Goal: Information Seeking & Learning: Find specific fact

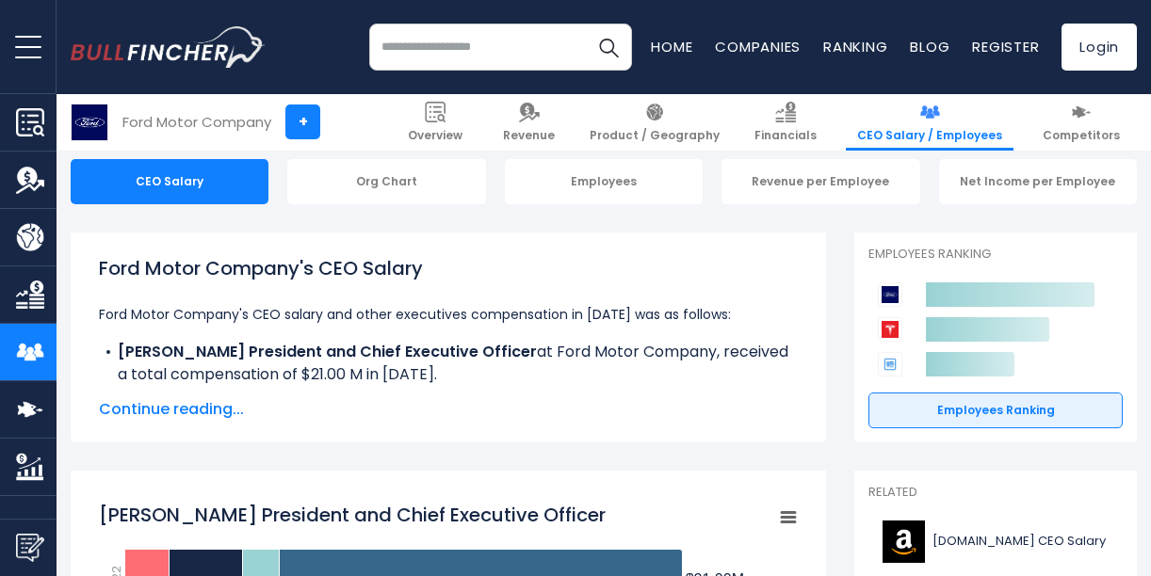
click at [198, 412] on span "Continue reading..." at bounding box center [448, 409] width 699 height 23
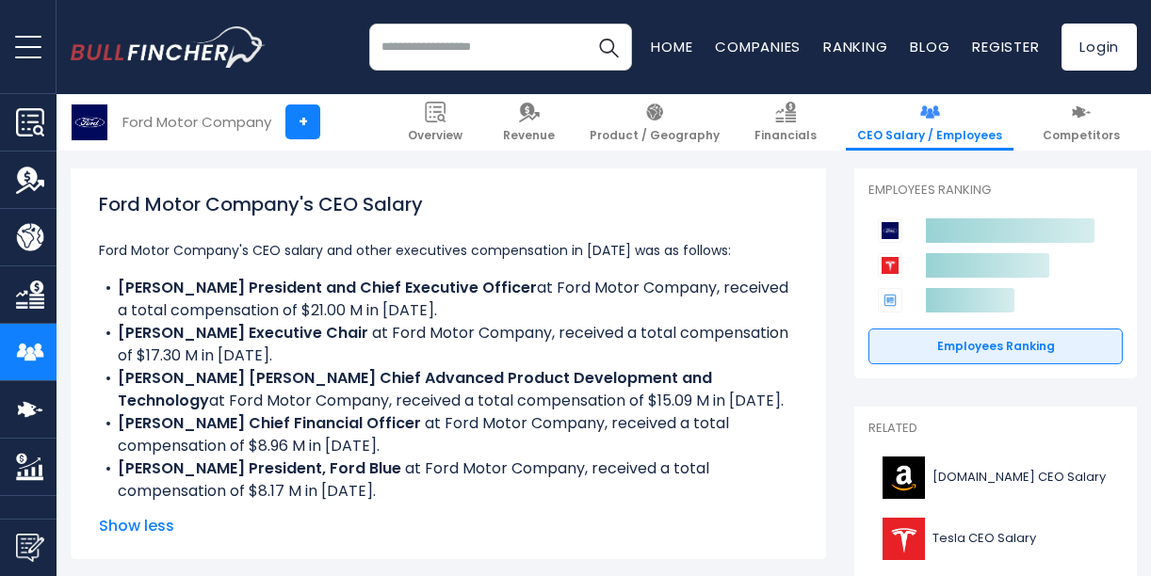
scroll to position [283, 0]
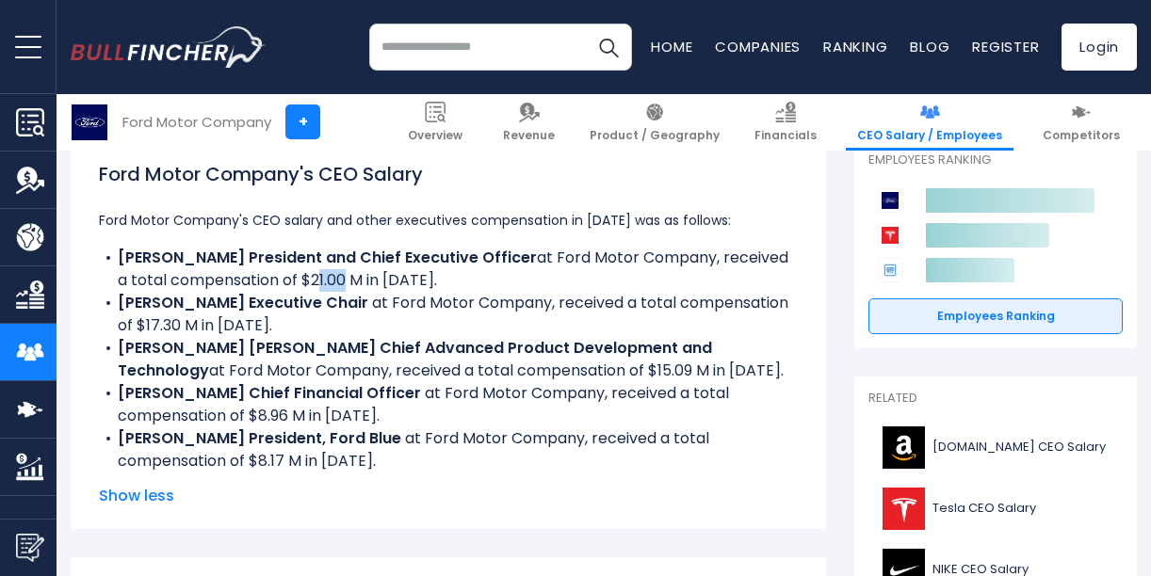
drag, startPoint x: 384, startPoint y: 281, endPoint x: 405, endPoint y: 281, distance: 20.7
click at [405, 281] on li "James D. Farley, Jr. President and Chief Executive Officer at Ford Motor Compan…" at bounding box center [448, 269] width 699 height 45
drag, startPoint x: 405, startPoint y: 281, endPoint x: 282, endPoint y: 322, distance: 130.2
click at [282, 322] on li "William Clay Ford, Jr. Executive Chair ​ at Ford Motor Company, received a tota…" at bounding box center [448, 314] width 699 height 45
drag, startPoint x: 282, startPoint y: 322, endPoint x: 469, endPoint y: 365, distance: 192.4
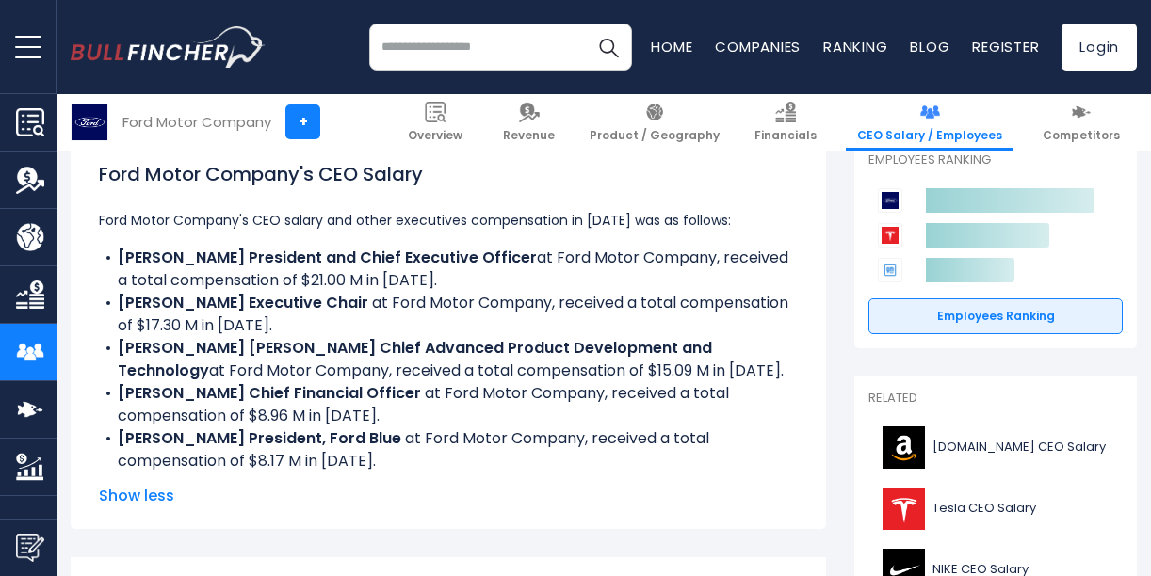
click at [469, 365] on li "J. Doug Field Chief Advanced Product Development and Technology at Ford Motor C…" at bounding box center [448, 359] width 699 height 45
click at [281, 411] on li "John T. Lawler Chief Financial Officer ​ at Ford Motor Company, received a tota…" at bounding box center [448, 404] width 699 height 45
click at [268, 460] on li "Kumar Galhotra President, Ford Blue ​ at Ford Motor Company, received a total c…" at bounding box center [448, 450] width 699 height 45
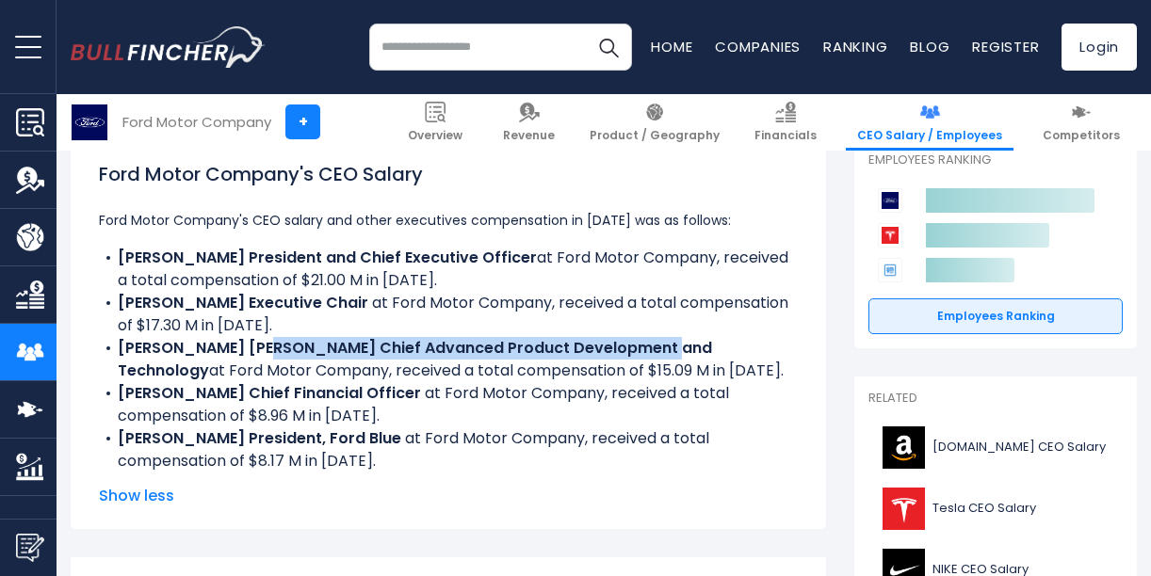
drag, startPoint x: 248, startPoint y: 355, endPoint x: 637, endPoint y: 354, distance: 389.0
click at [637, 354] on b "J. Doug Field Chief Advanced Product Development and Technology" at bounding box center [415, 359] width 594 height 44
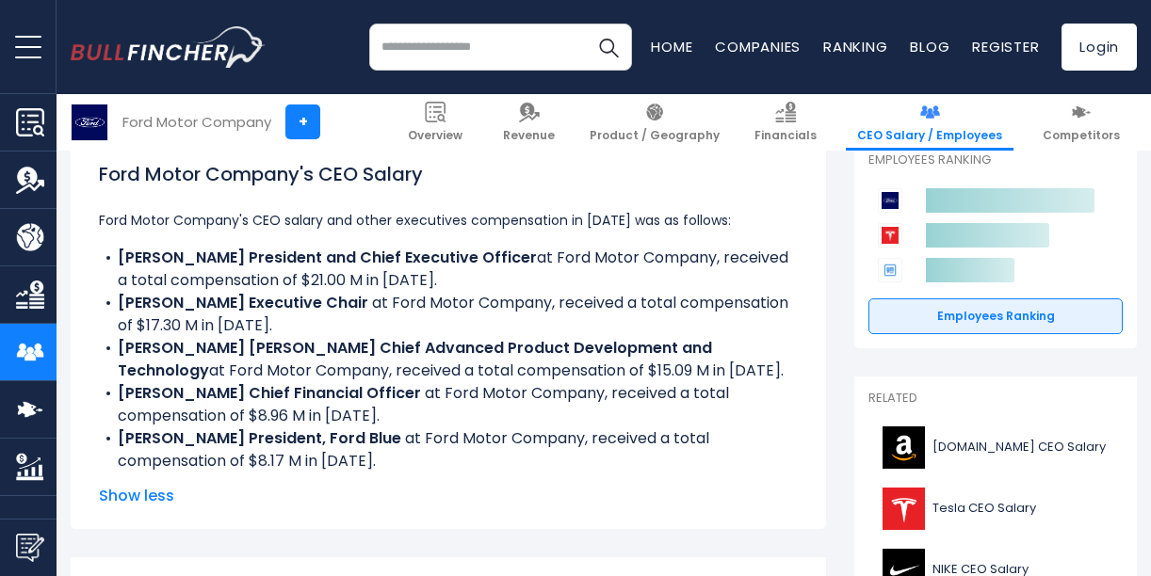
drag, startPoint x: 637, startPoint y: 354, endPoint x: 584, endPoint y: 384, distance: 60.8
click at [584, 384] on li "John T. Lawler Chief Financial Officer ​ at Ford Motor Company, received a tota…" at bounding box center [448, 404] width 699 height 45
drag, startPoint x: 230, startPoint y: 394, endPoint x: 373, endPoint y: 393, distance: 143.2
click at [373, 393] on b "John T. Lawler Chief Financial Officer ​" at bounding box center [271, 393] width 307 height 22
drag, startPoint x: 349, startPoint y: 437, endPoint x: 420, endPoint y: 437, distance: 71.6
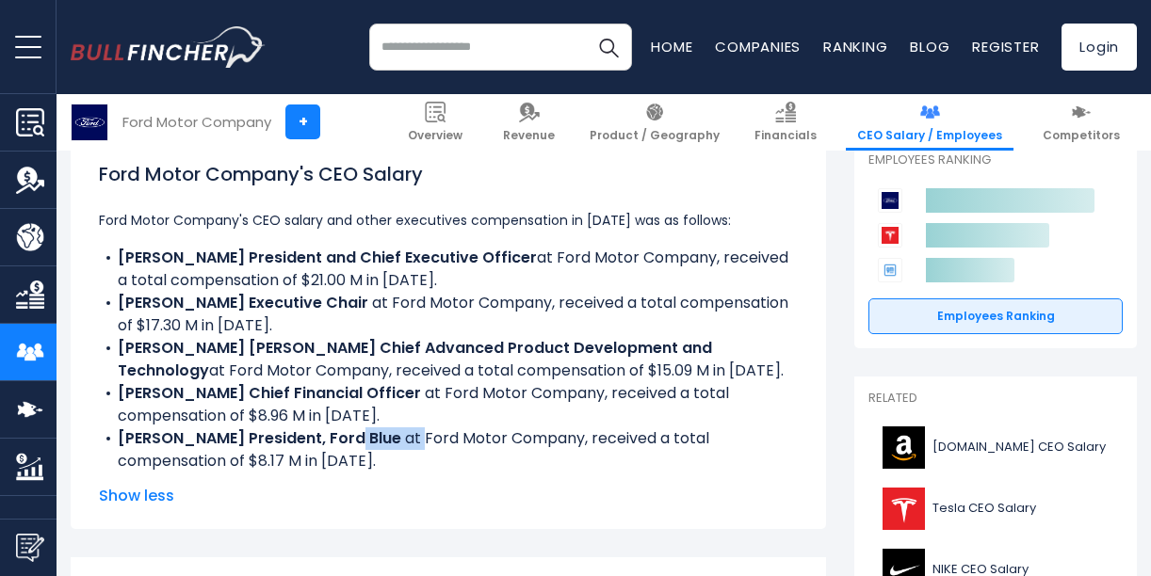
click at [420, 437] on li "Kumar Galhotra President, Ford Blue ​ at Ford Motor Company, received a total c…" at bounding box center [448, 450] width 699 height 45
drag, startPoint x: 420, startPoint y: 437, endPoint x: 505, endPoint y: 480, distance: 95.2
click at [505, 480] on div "Ford Motor Company's CEO Salary Ford Motor Company's CEO salary and other execu…" at bounding box center [448, 334] width 699 height 348
drag, startPoint x: 388, startPoint y: 276, endPoint x: 423, endPoint y: 280, distance: 35.1
click at [423, 280] on li "James D. Farley, Jr. President and Chief Executive Officer at Ford Motor Compan…" at bounding box center [448, 269] width 699 height 45
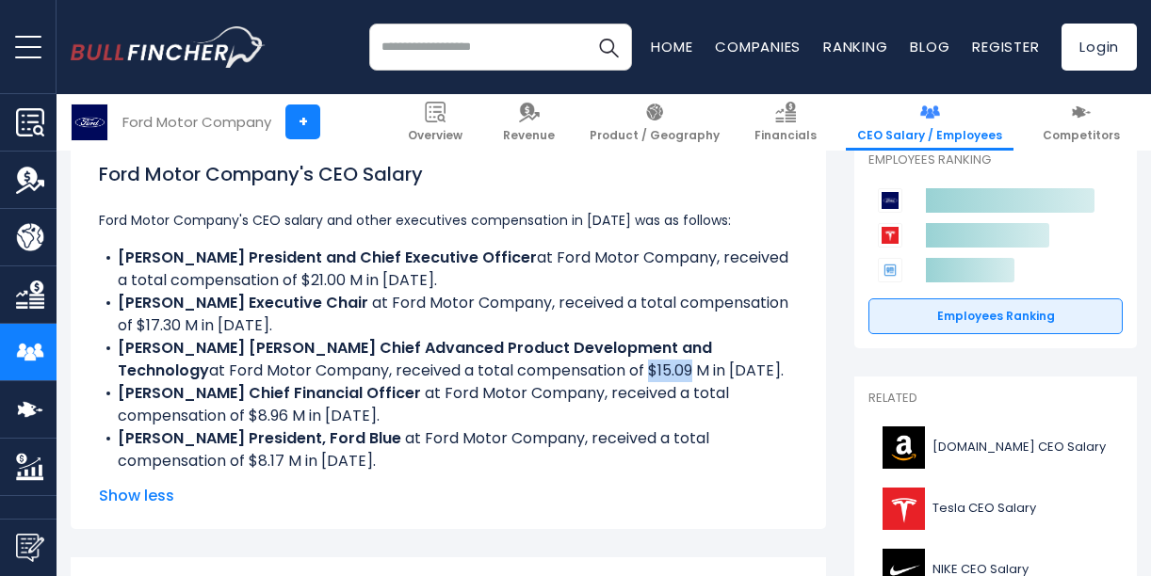
drag, startPoint x: 423, startPoint y: 280, endPoint x: 493, endPoint y: 372, distance: 115.7
click at [493, 372] on li "J. Doug Field Chief Advanced Product Development and Technology at Ford Motor C…" at bounding box center [448, 359] width 699 height 45
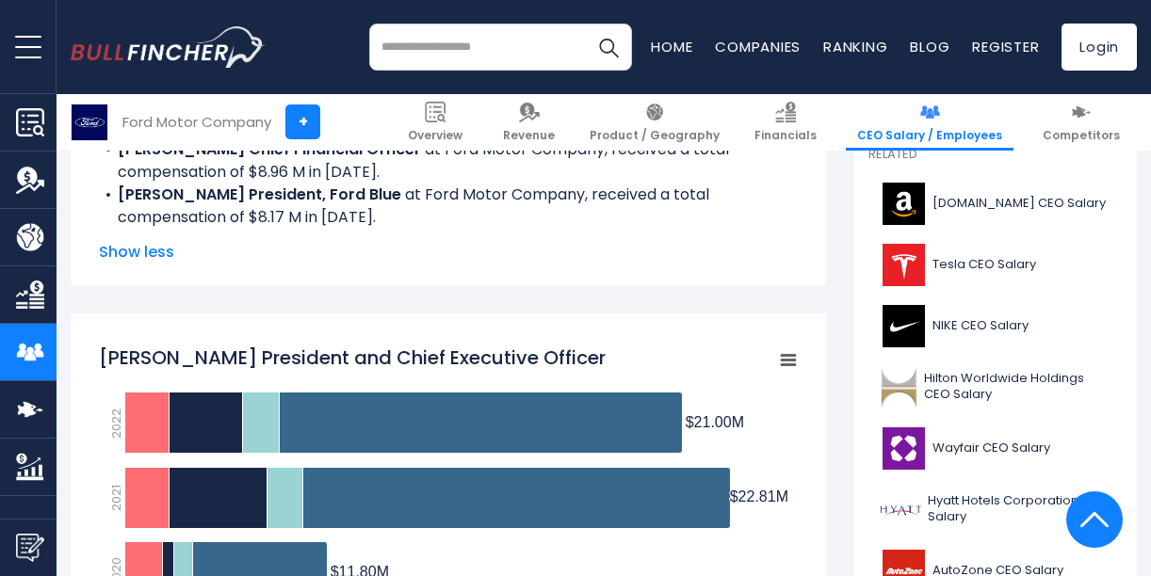
scroll to position [565, 0]
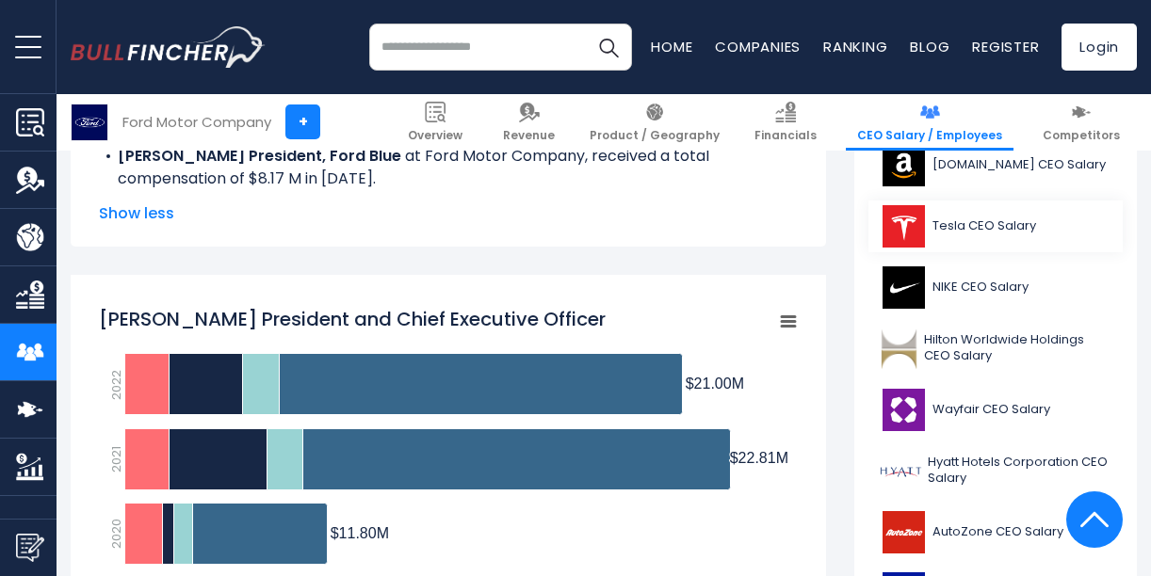
click at [973, 222] on span "Tesla CEO Salary" at bounding box center [985, 227] width 104 height 16
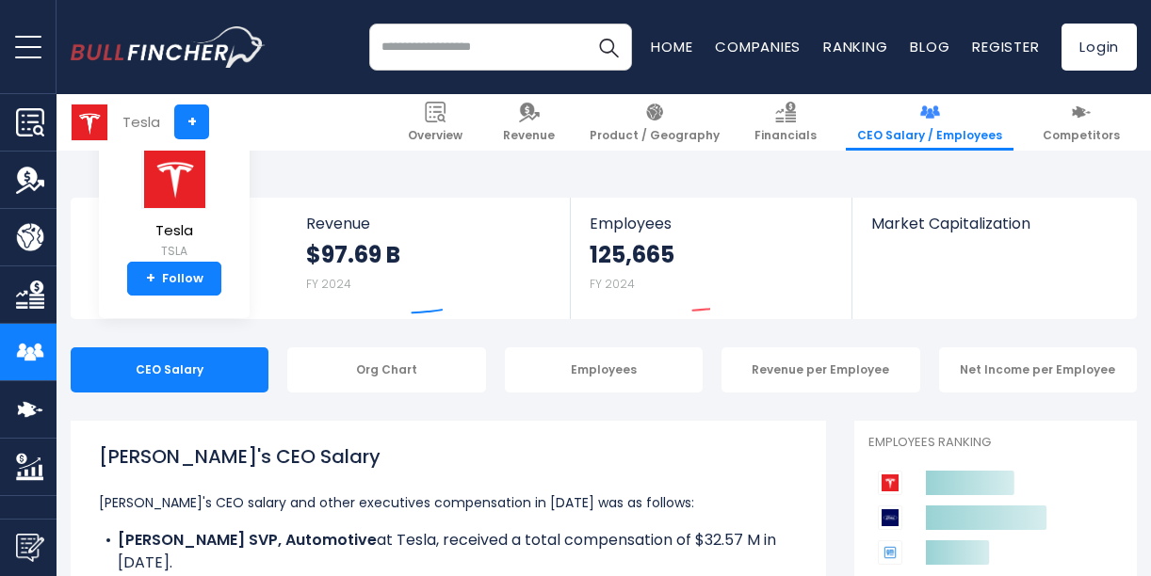
scroll to position [283, 0]
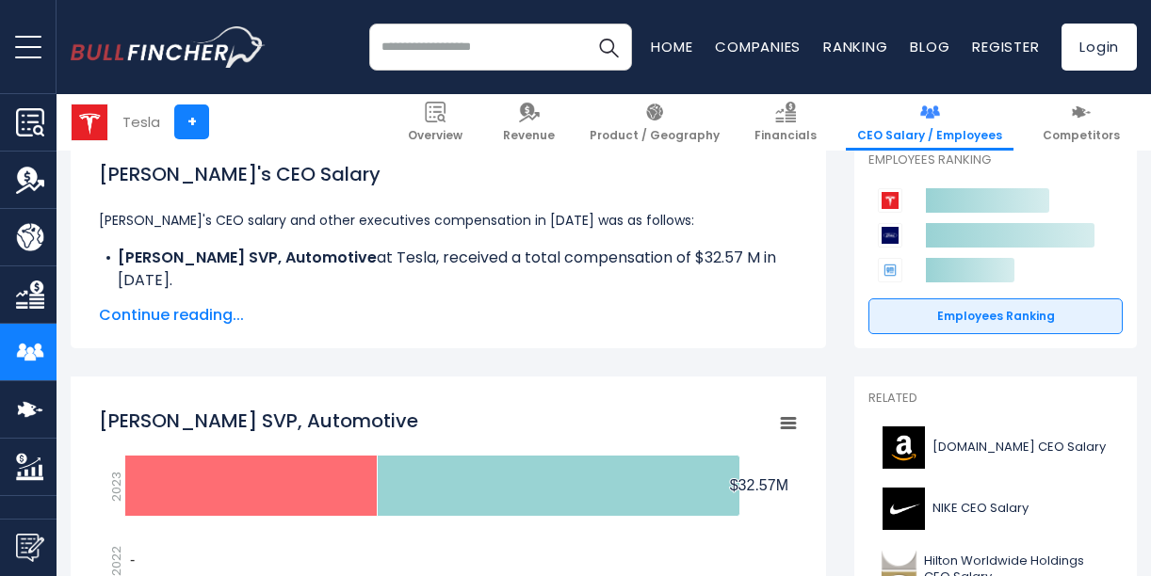
click at [192, 320] on span "Continue reading..." at bounding box center [448, 315] width 699 height 23
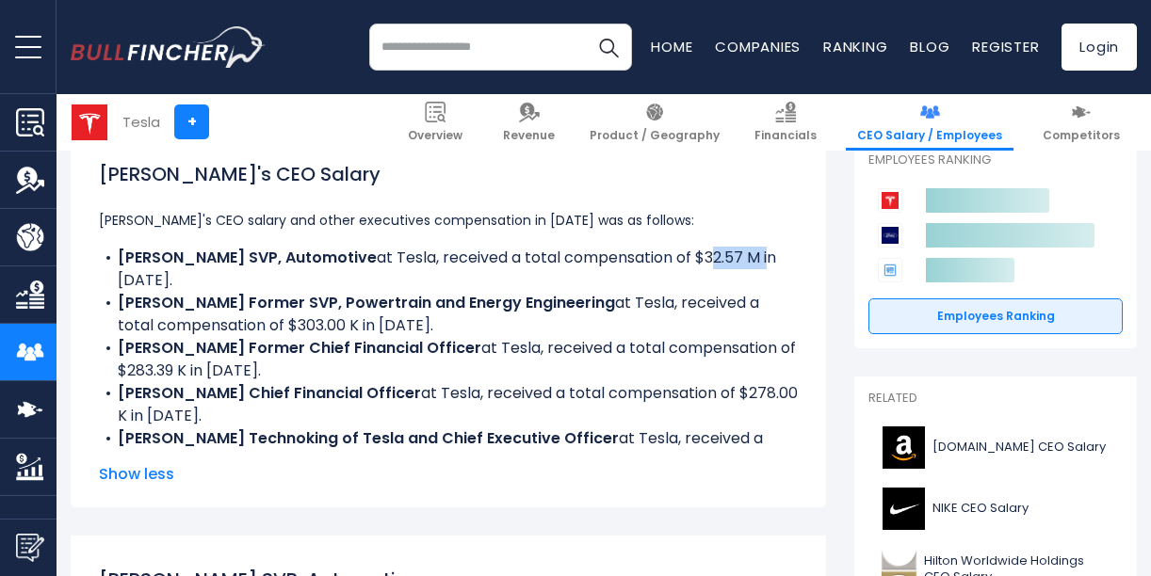
drag, startPoint x: 684, startPoint y: 253, endPoint x: 708, endPoint y: 256, distance: 24.7
click at [708, 256] on li "Tom Zhu SVP, Automotive at Tesla, received a total compensation of $32.57 M in …" at bounding box center [448, 269] width 699 height 45
drag, startPoint x: 511, startPoint y: 274, endPoint x: 606, endPoint y: 274, distance: 95.1
click at [606, 292] on li "Andrew Baglino Former SVP, Powertrain and Energy Engineering at Tesla, received…" at bounding box center [448, 314] width 699 height 45
drag, startPoint x: 263, startPoint y: 303, endPoint x: 313, endPoint y: 303, distance: 49.9
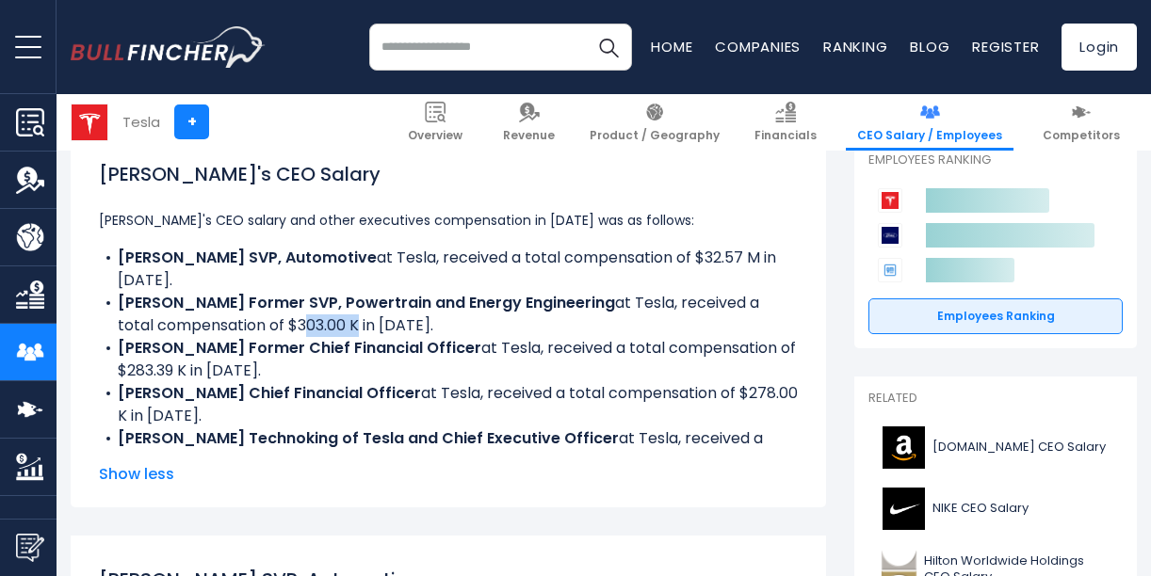
click at [313, 303] on li "Andrew Baglino Former SVP, Powertrain and Energy Engineering at Tesla, received…" at bounding box center [448, 314] width 699 height 45
drag, startPoint x: 148, startPoint y: 349, endPoint x: 205, endPoint y: 349, distance: 57.5
click at [205, 349] on li "Zachary Kirkhorn Former Chief Financial Officer at Tesla, received a total comp…" at bounding box center [448, 359] width 699 height 45
drag, startPoint x: 744, startPoint y: 370, endPoint x: 771, endPoint y: 377, distance: 27.2
click at [771, 382] on li "Vaibhav Taneja Chief Financial Officer at Tesla, received a total compensation …" at bounding box center [448, 404] width 699 height 45
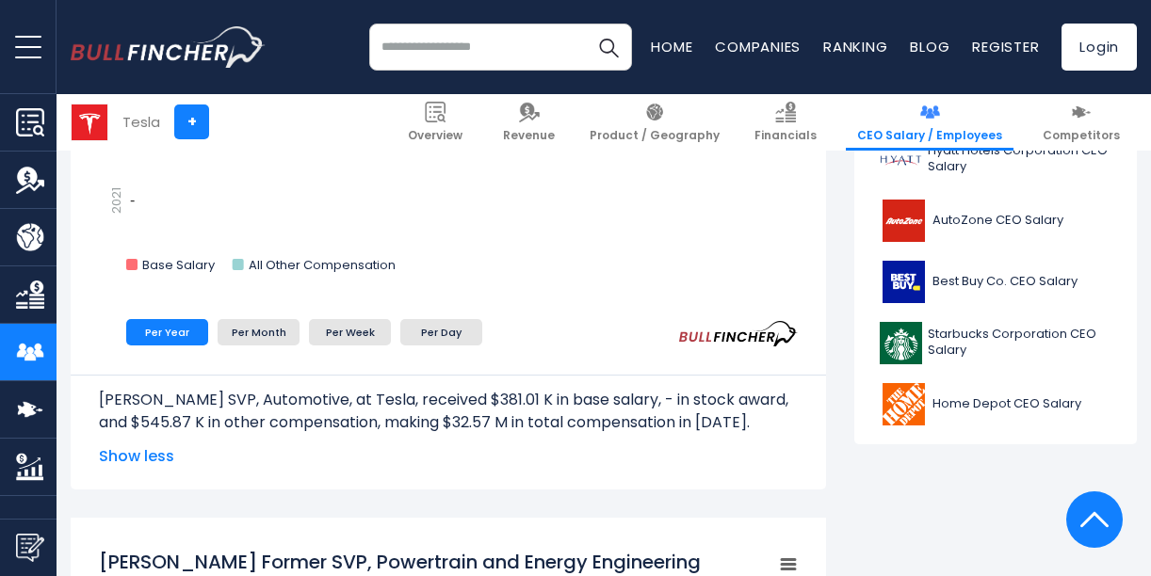
scroll to position [848, 0]
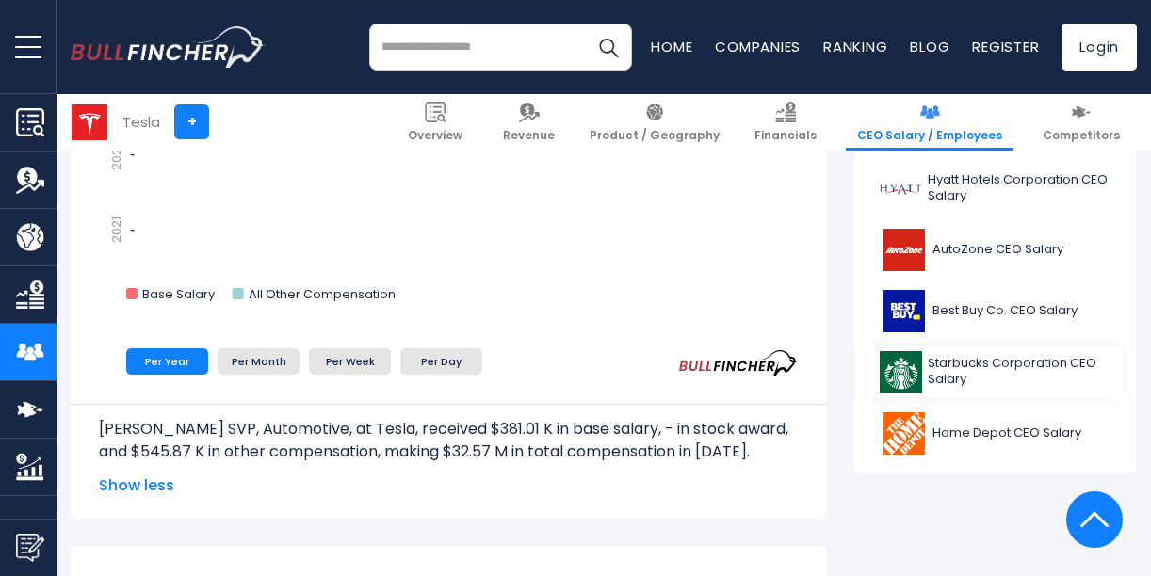
click at [969, 365] on span "Starbucks Corporation CEO Salary" at bounding box center [1020, 372] width 184 height 32
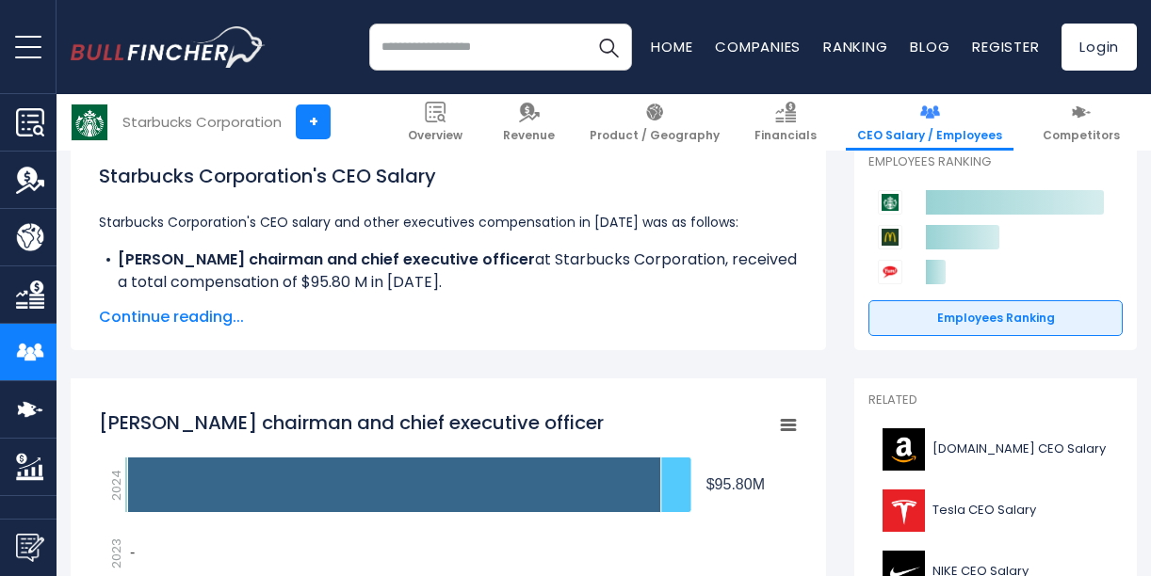
scroll to position [283, 0]
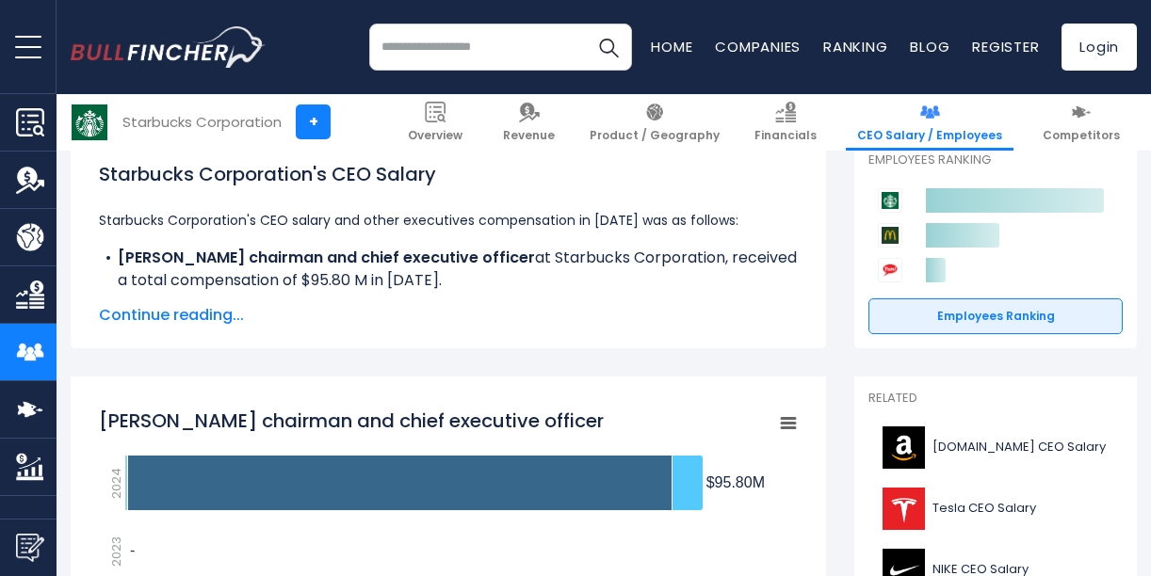
click at [216, 320] on span "Continue reading..." at bounding box center [448, 315] width 699 height 23
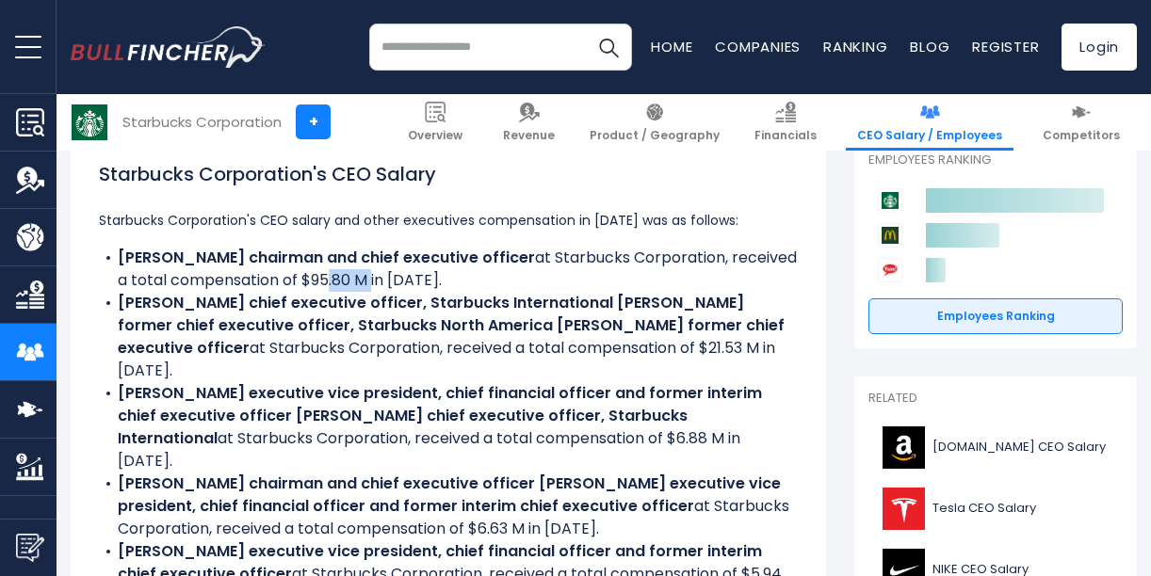
drag, startPoint x: 306, startPoint y: 281, endPoint x: 350, endPoint y: 281, distance: 44.3
click at [350, 281] on li "[PERSON_NAME] chairman and chief executive officer at Starbucks Corporation, re…" at bounding box center [448, 269] width 699 height 45
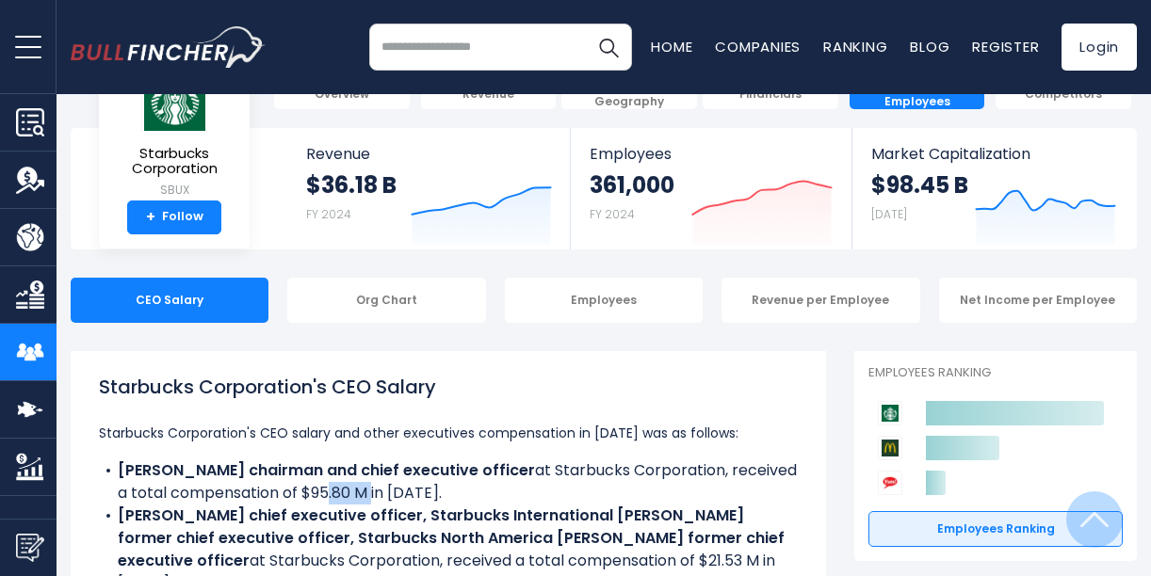
scroll to position [0, 0]
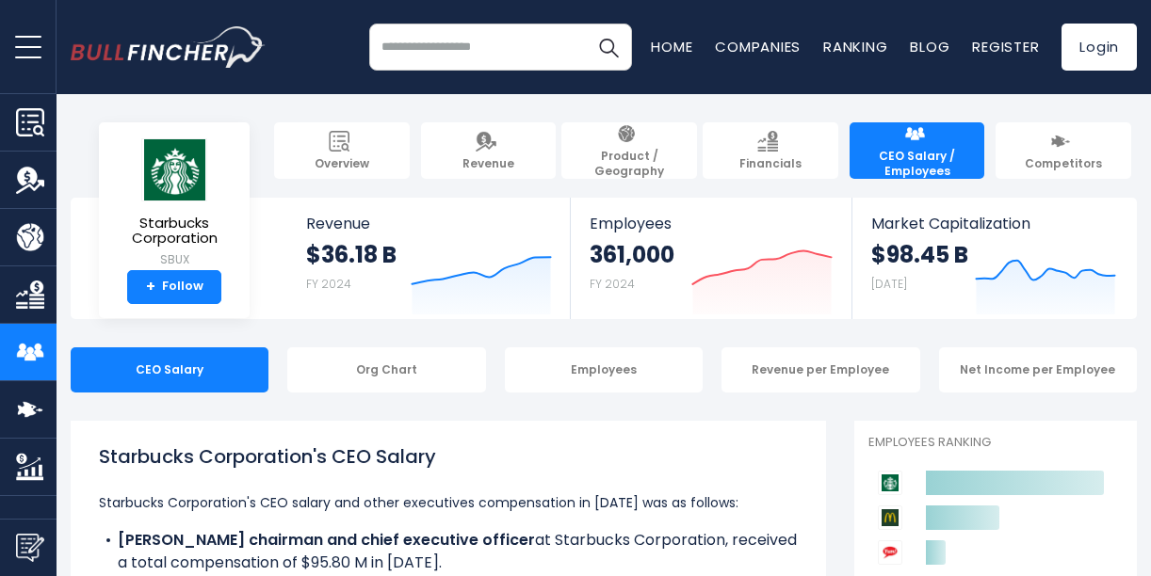
click at [479, 50] on input "search" at bounding box center [500, 47] width 263 height 47
type input "****"
click at [585, 24] on button "Search" at bounding box center [608, 47] width 47 height 47
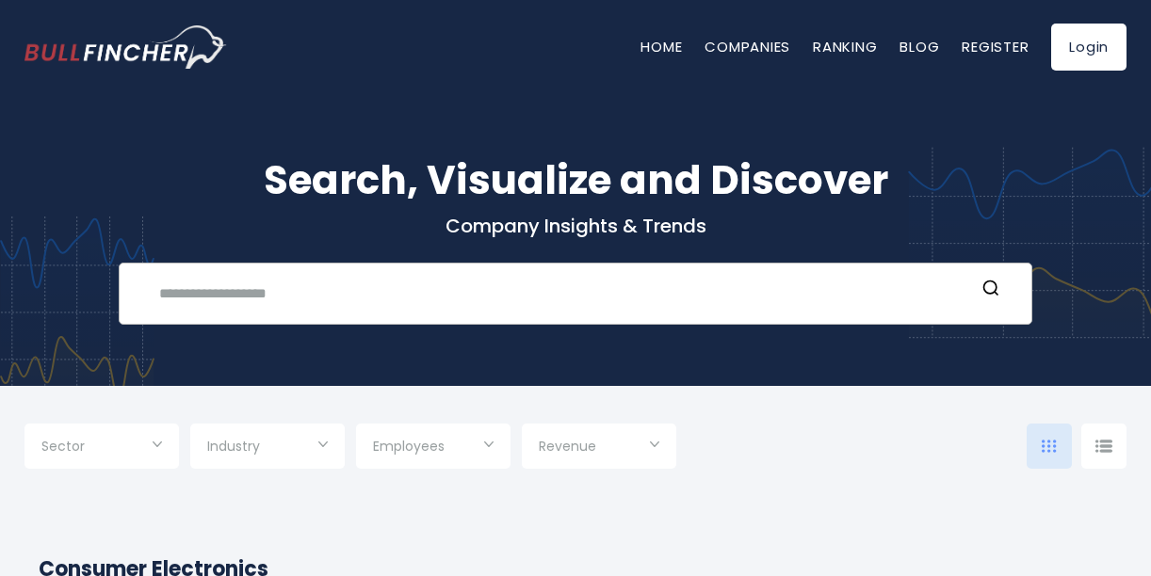
click at [278, 295] on input "text" at bounding box center [561, 293] width 827 height 35
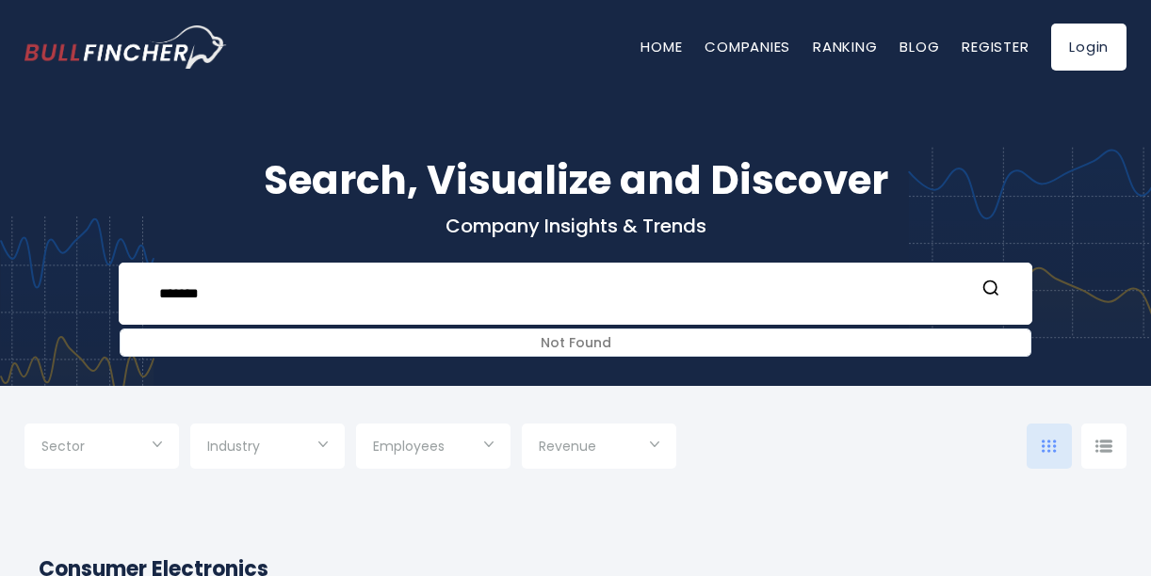
drag, startPoint x: 218, startPoint y: 290, endPoint x: 112, endPoint y: 275, distance: 106.6
click at [112, 275] on div "Search, Visualize and Discover Company Insights & Trends ******* Not Found Rece…" at bounding box center [575, 226] width 1151 height 320
click at [997, 283] on icon "Search" at bounding box center [991, 288] width 19 height 19
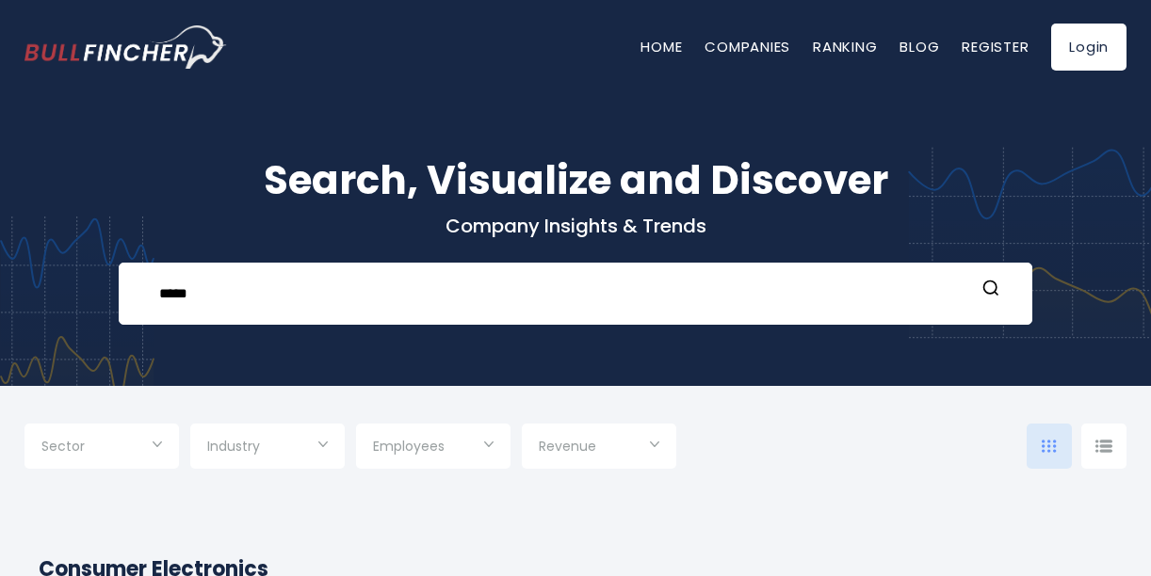
drag, startPoint x: 215, startPoint y: 298, endPoint x: 89, endPoint y: 291, distance: 126.4
click at [89, 291] on div "Search, Visualize and Discover Company Insights & Trends ***** Not Found Recent…" at bounding box center [575, 226] width 1151 height 320
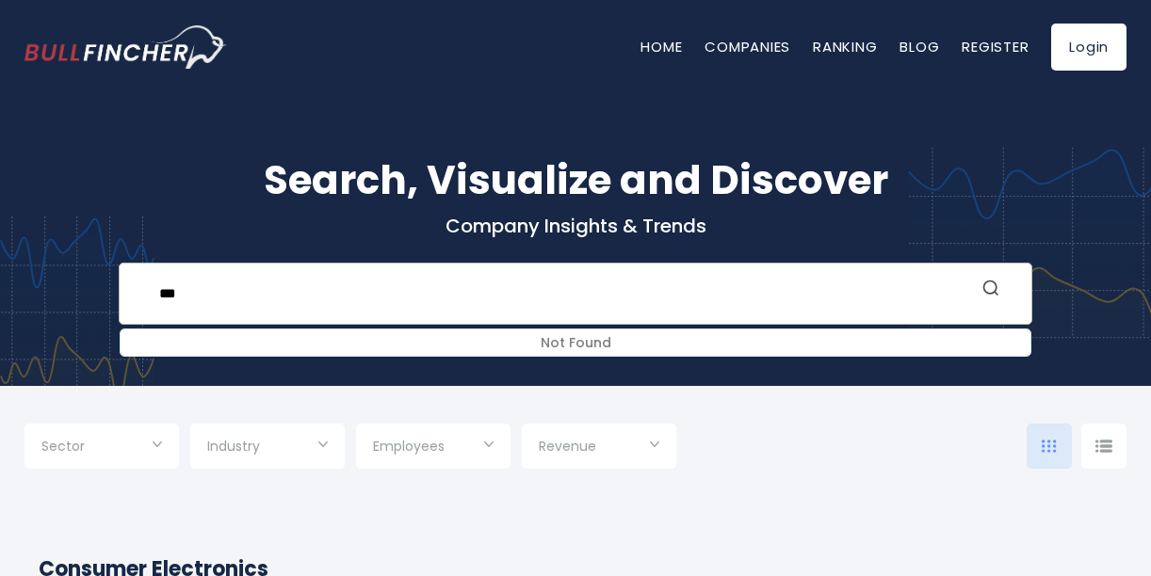
click at [992, 287] on icon "Search" at bounding box center [991, 288] width 19 height 19
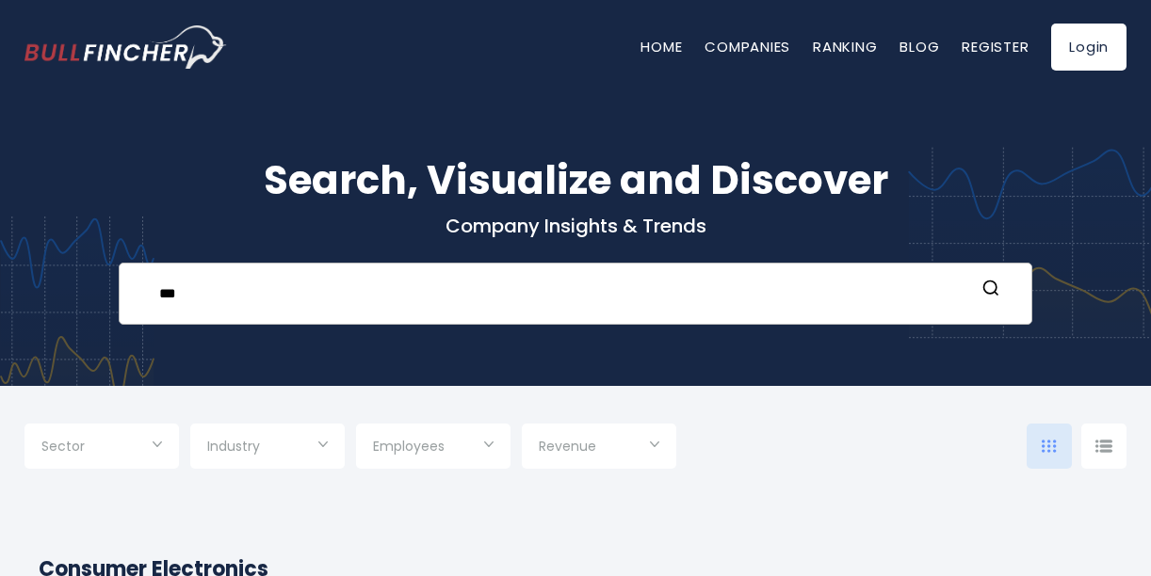
drag, startPoint x: 233, startPoint y: 297, endPoint x: 249, endPoint y: 297, distance: 16.0
click at [233, 298] on input "***" at bounding box center [561, 293] width 827 height 35
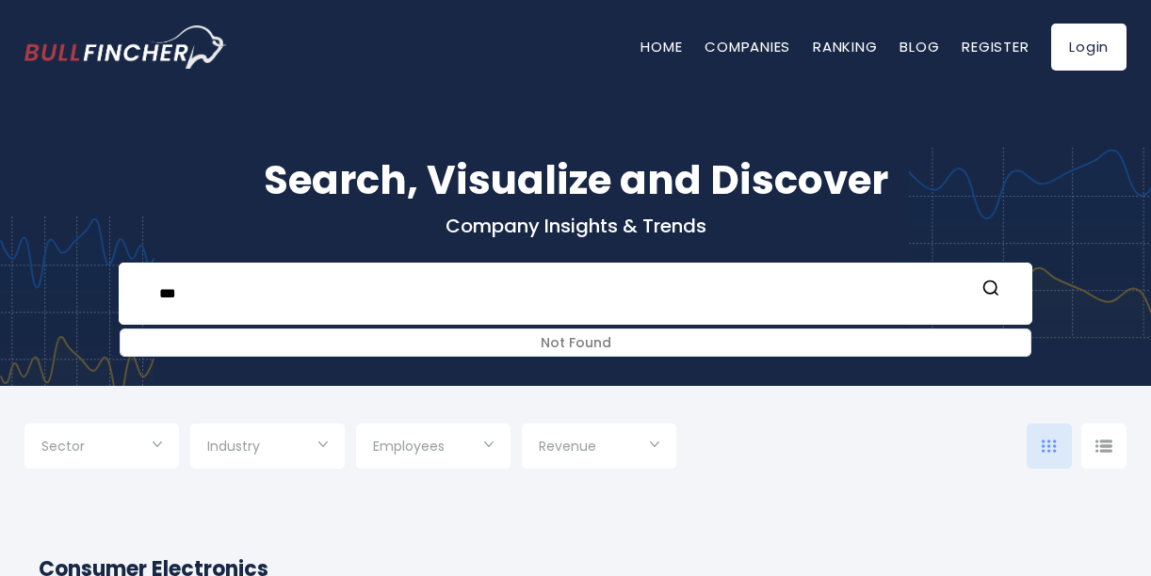
drag, startPoint x: 257, startPoint y: 289, endPoint x: 51, endPoint y: 277, distance: 206.7
click at [51, 277] on div "Search, Visualize and Discover Company Insights & Trends *** Not Found Recent s…" at bounding box center [575, 226] width 1151 height 320
drag, startPoint x: 219, startPoint y: 296, endPoint x: 61, endPoint y: 288, distance: 157.5
click at [61, 288] on div "Search, Visualize and Discover Company Insights & Trends *** Not Found Recent s…" at bounding box center [575, 226] width 1151 height 320
type input "**"
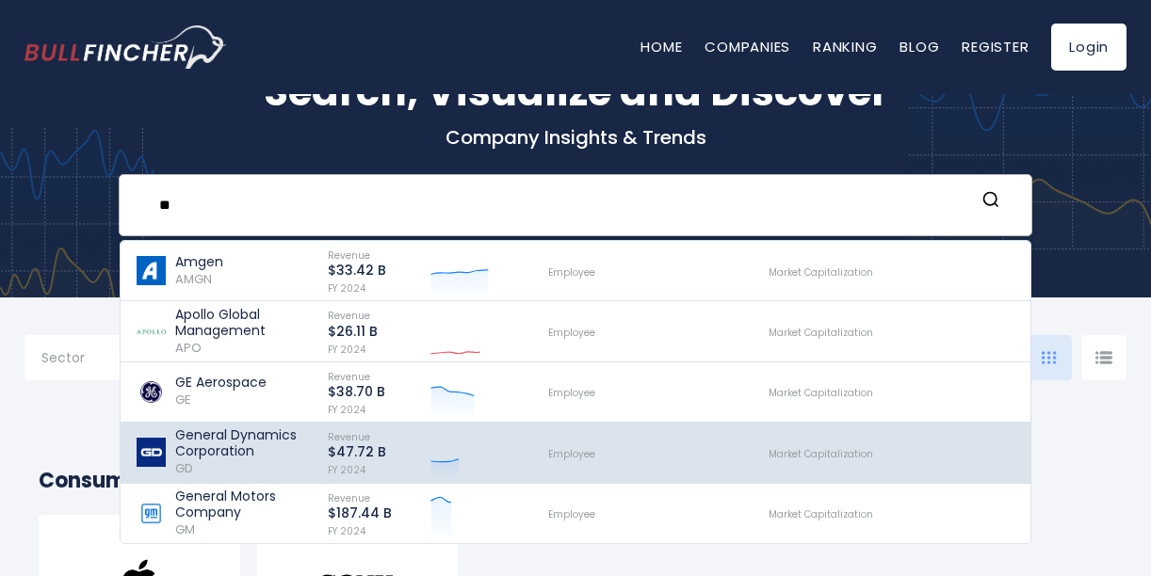
scroll to position [188, 0]
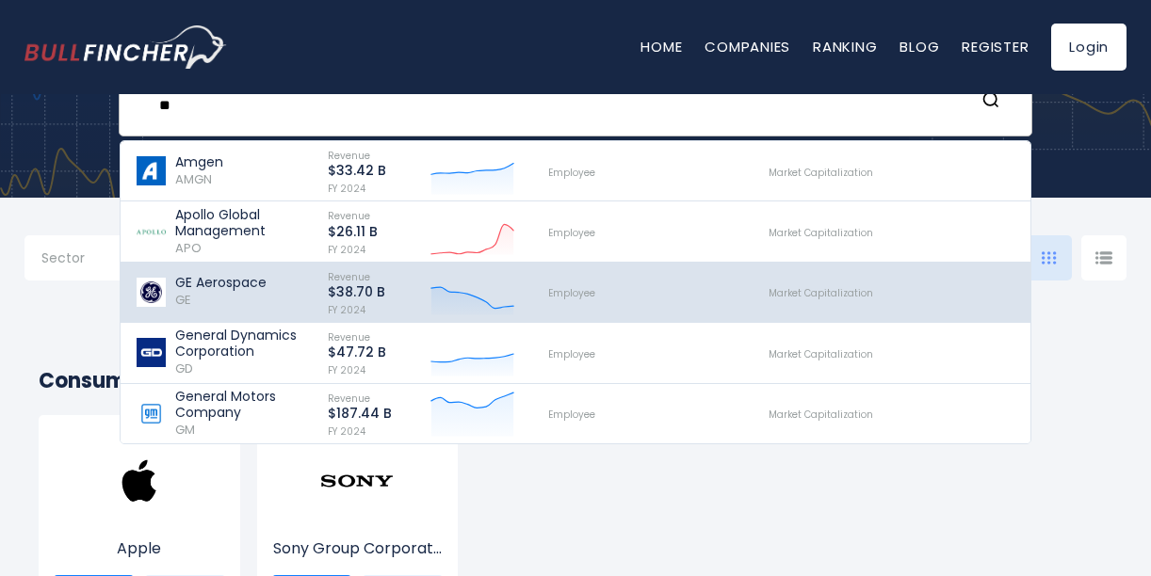
click at [219, 283] on p "GE Aerospace" at bounding box center [220, 283] width 91 height 16
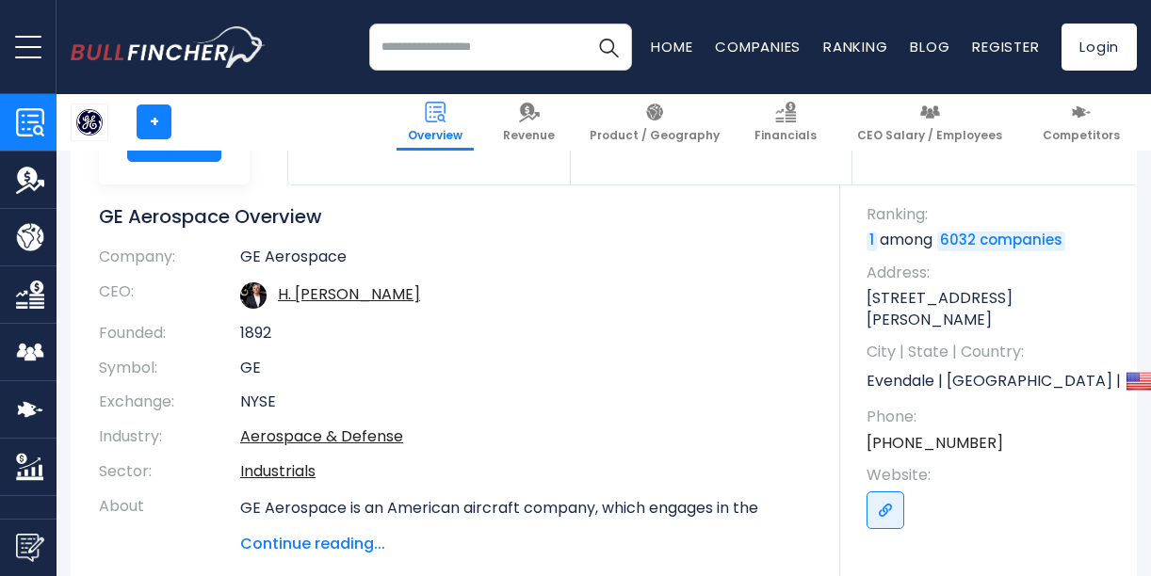
scroll to position [283, 0]
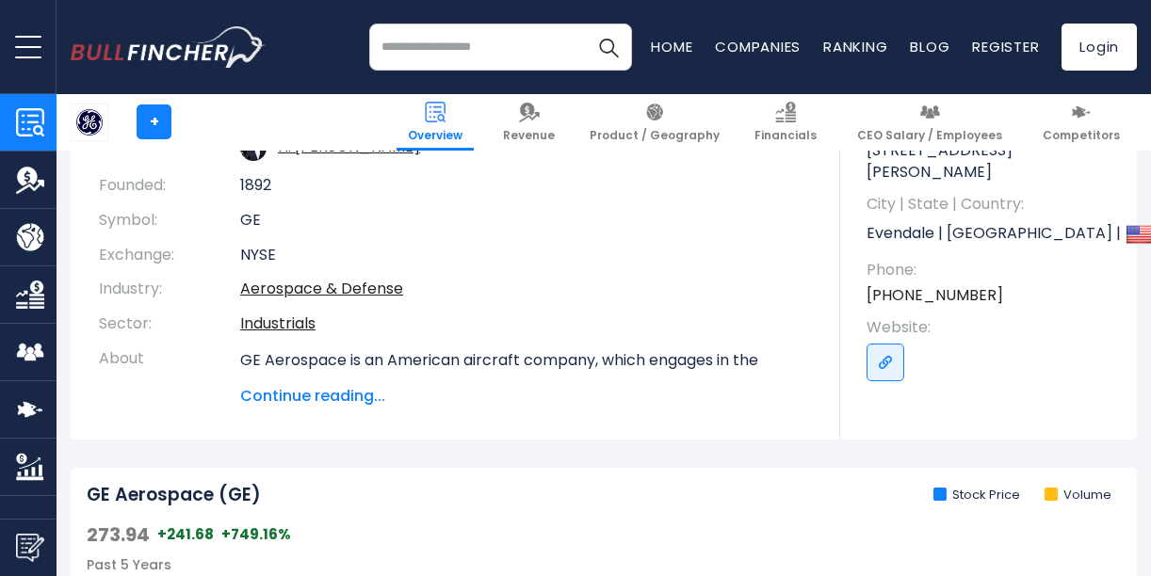
click at [381, 398] on span "Continue reading..." at bounding box center [526, 396] width 572 height 23
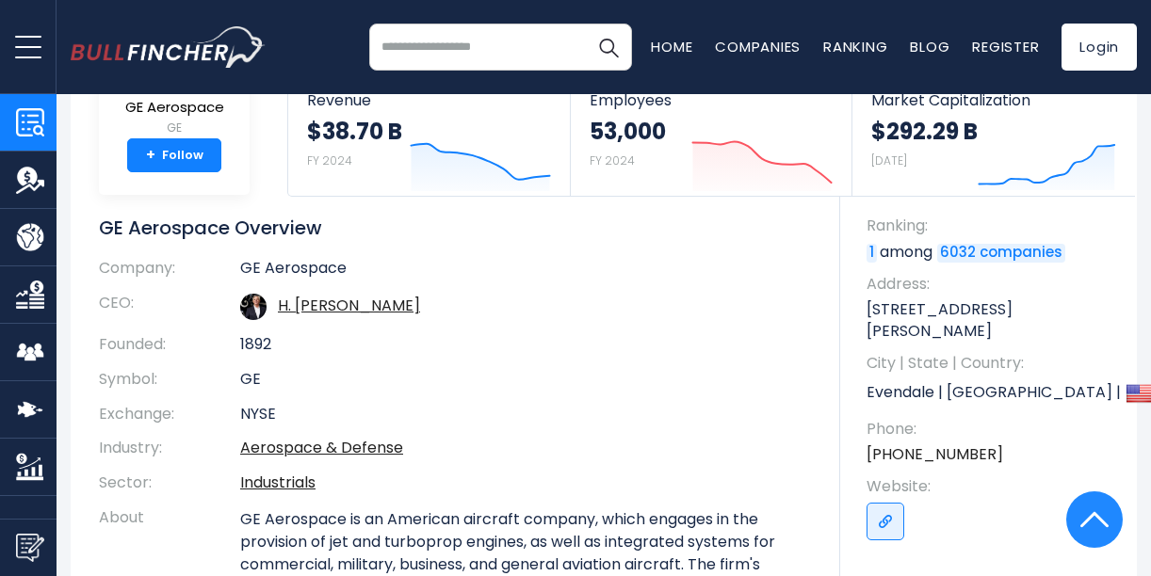
scroll to position [0, 0]
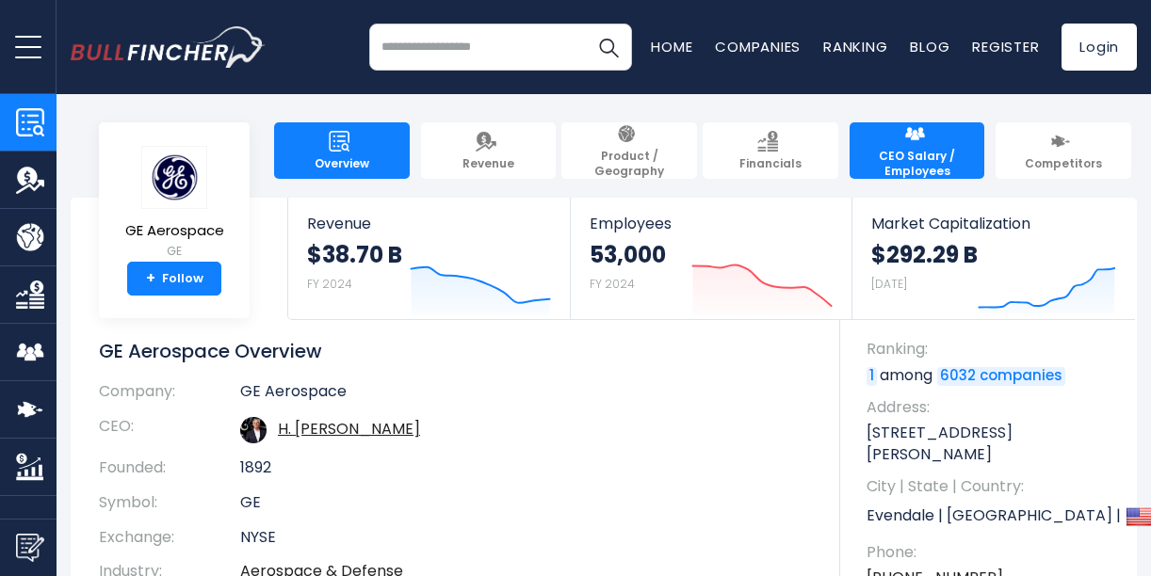
click at [908, 154] on span "CEO Salary / Employees" at bounding box center [917, 163] width 117 height 29
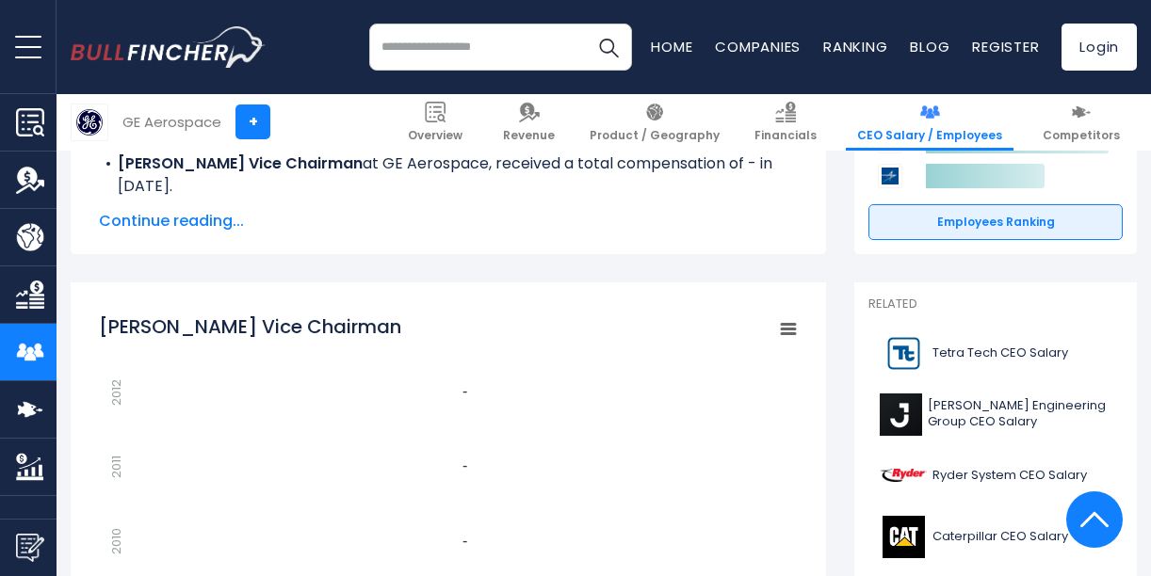
scroll to position [283, 0]
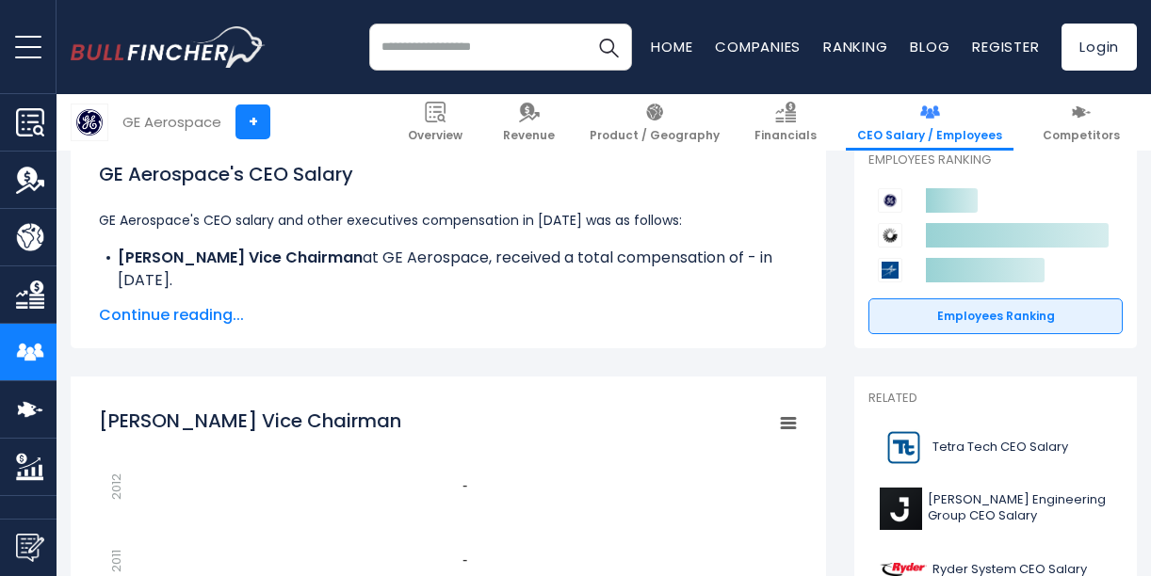
click at [182, 320] on span "Continue reading..." at bounding box center [448, 315] width 699 height 23
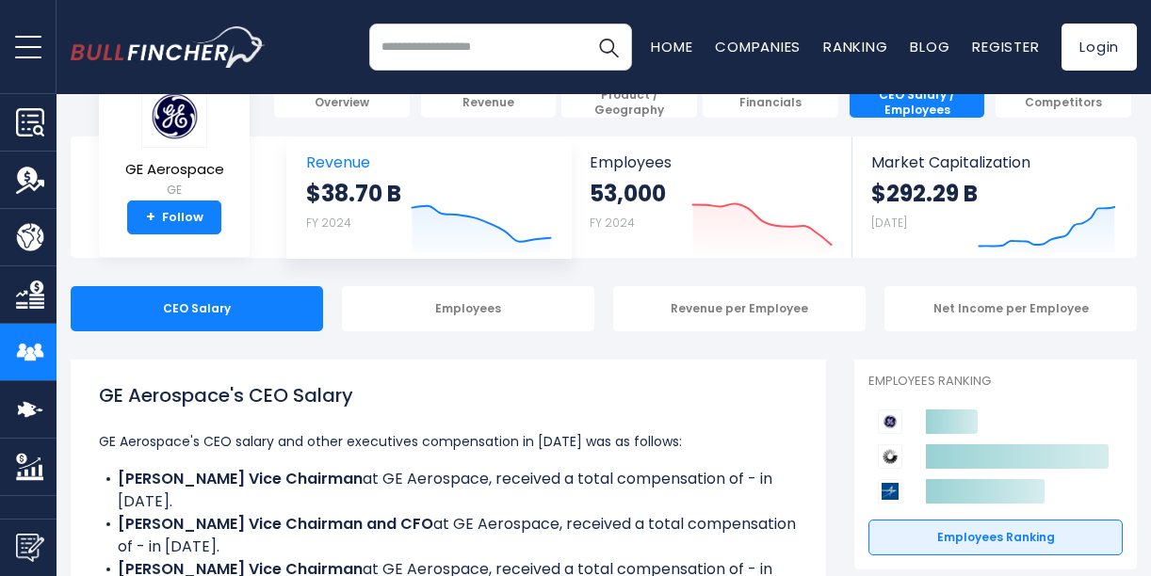
scroll to position [0, 0]
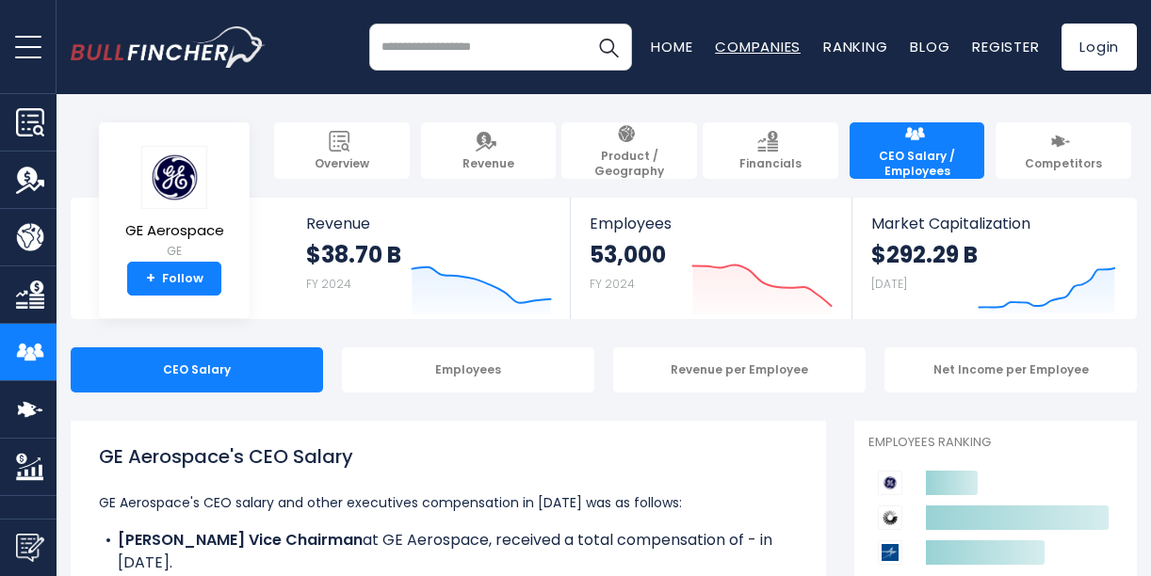
click at [774, 47] on link "Companies" at bounding box center [758, 47] width 86 height 20
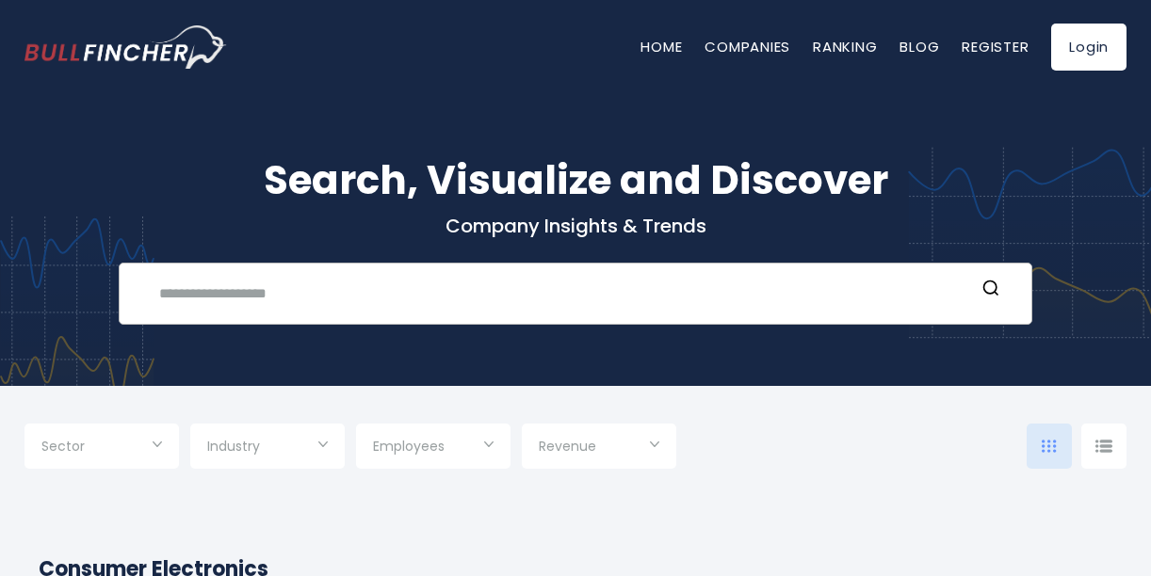
scroll to position [188, 0]
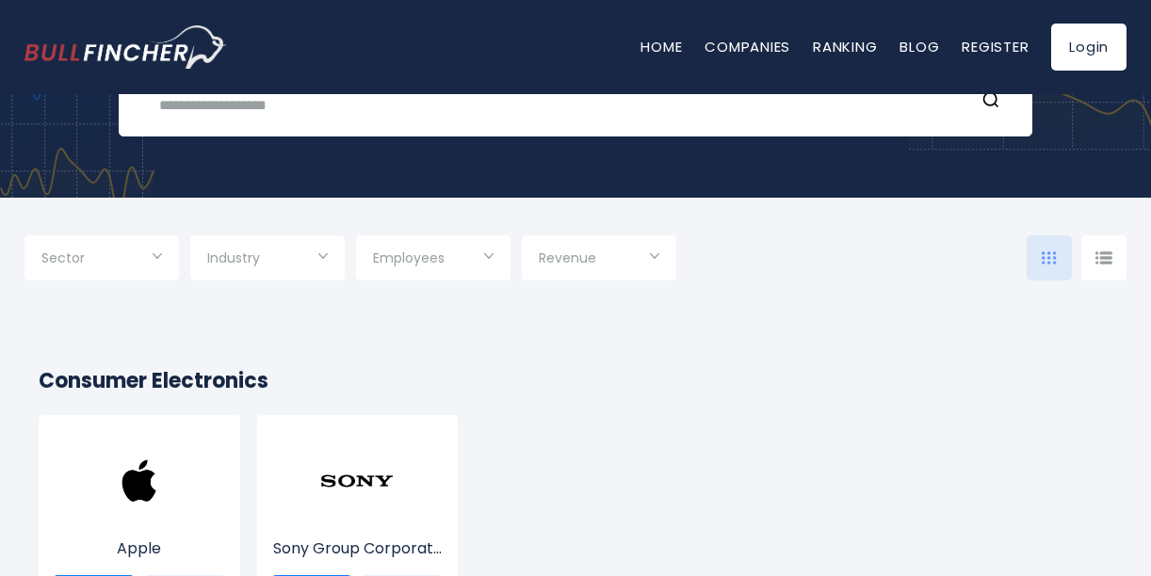
click at [121, 259] on input "Selection" at bounding box center [101, 260] width 121 height 34
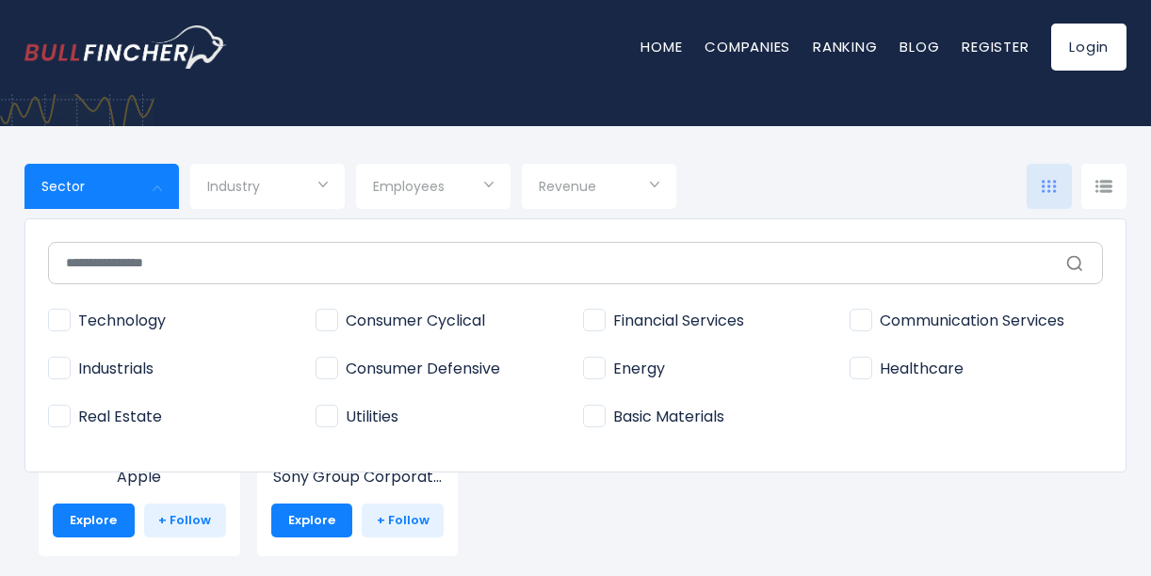
scroll to position [377, 0]
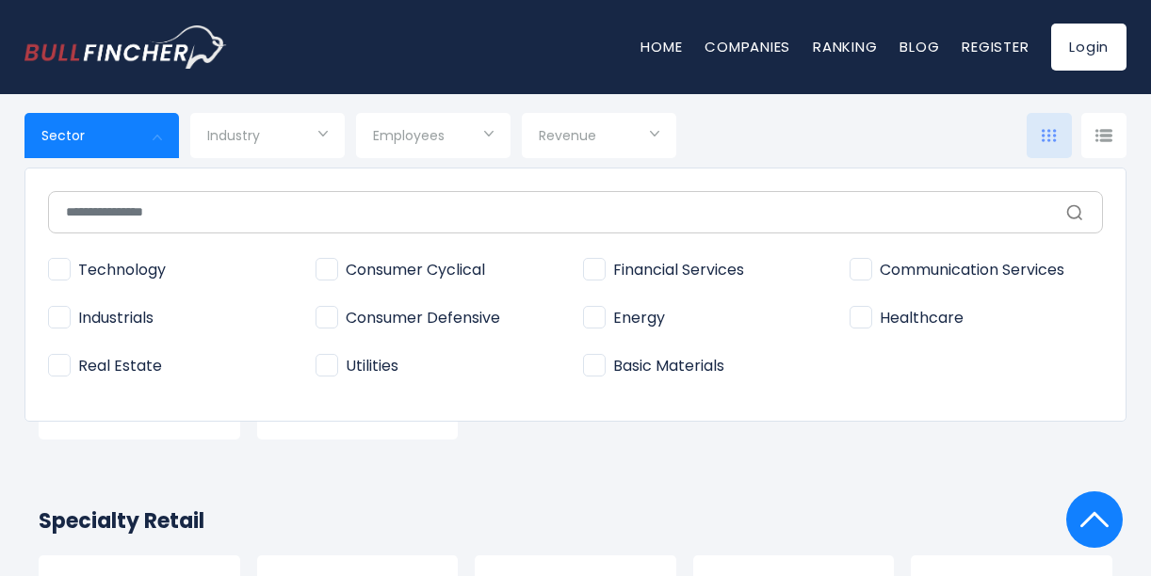
click at [276, 138] on div at bounding box center [575, 288] width 1151 height 576
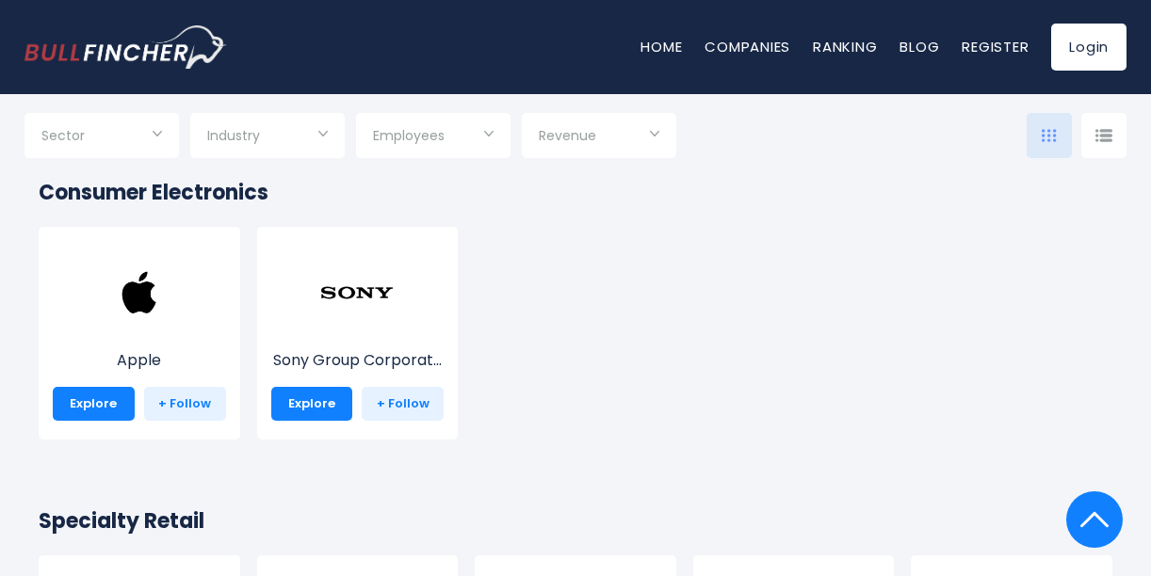
click at [335, 137] on div "Industry" at bounding box center [267, 135] width 154 height 45
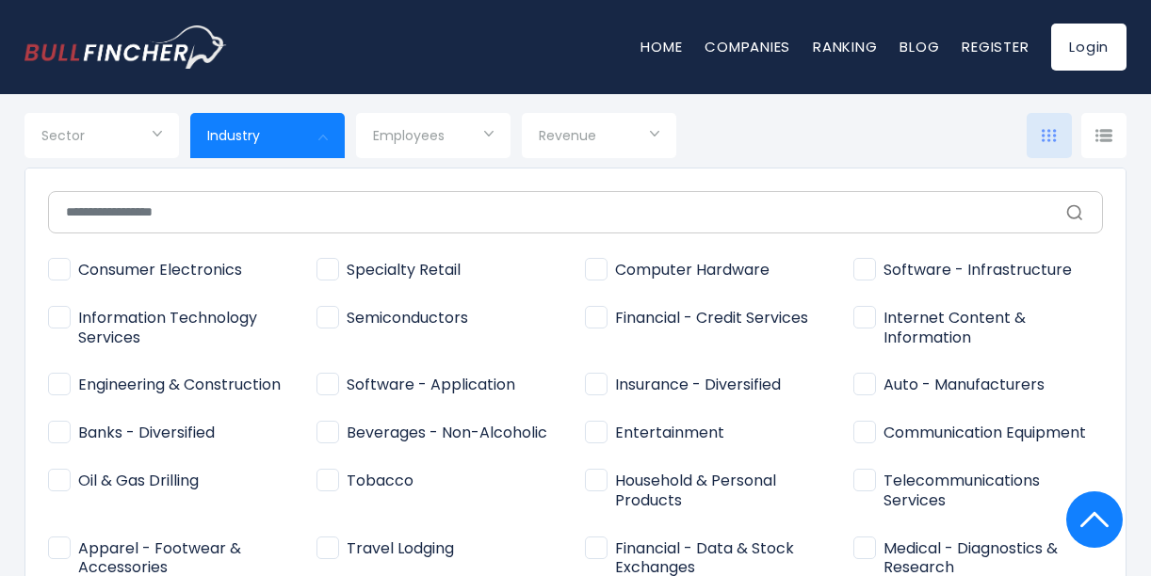
scroll to position [94, 0]
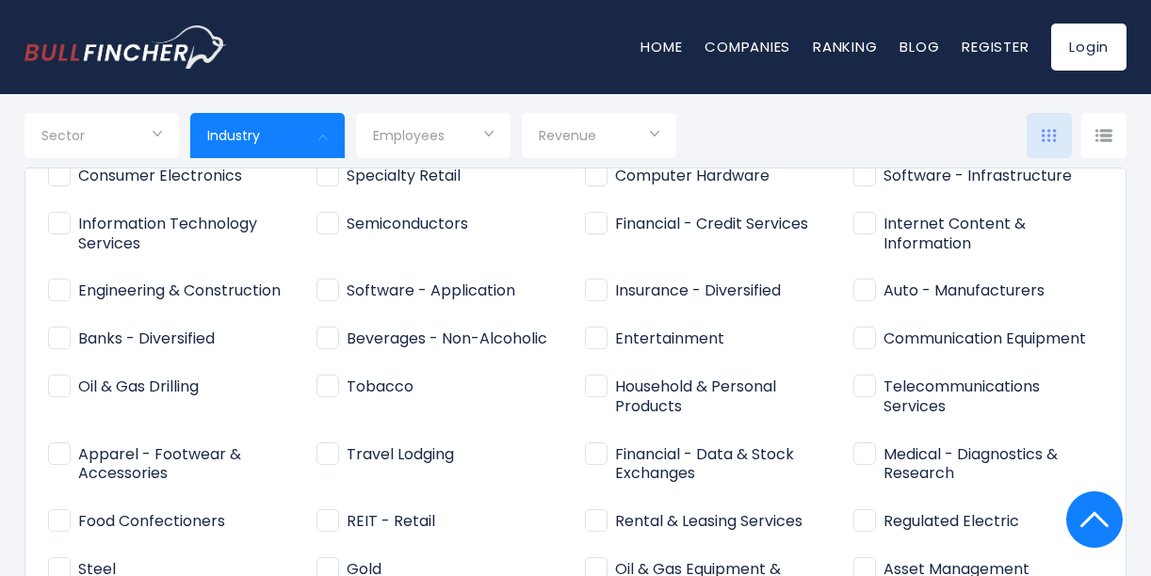
click at [55, 285] on span "Engineering & Construction" at bounding box center [164, 292] width 233 height 20
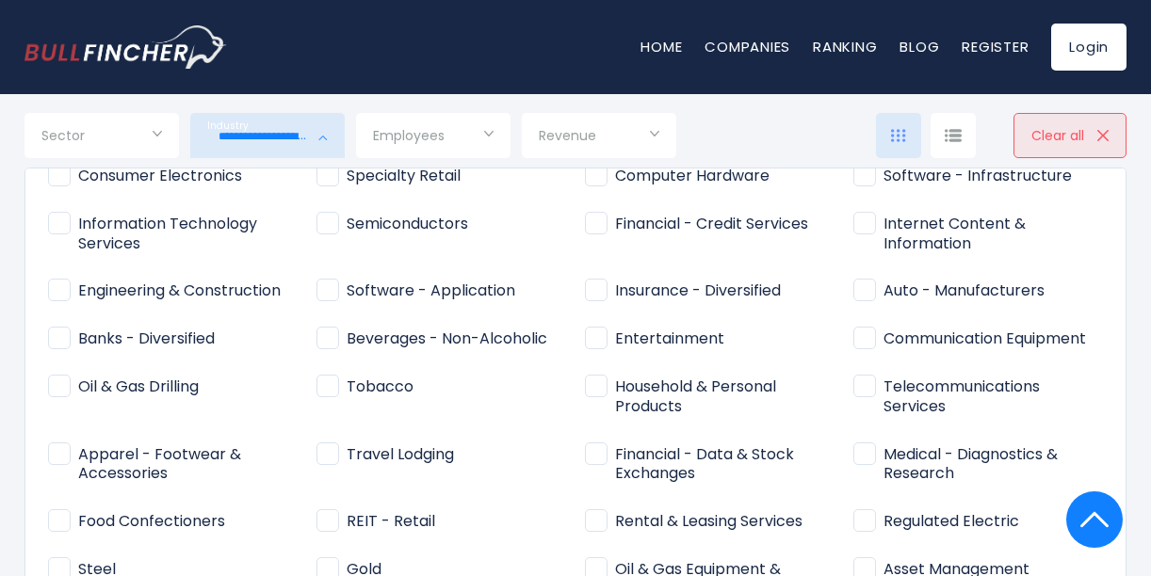
click at [867, 287] on span "Auto - Manufacturers" at bounding box center [948, 292] width 191 height 20
click at [41, 291] on div "Consumer Electronics Specialty Retail Semiconductors" at bounding box center [575, 384] width 1102 height 433
click at [52, 291] on span "Engineering & Construction" at bounding box center [164, 292] width 233 height 20
type input "**********"
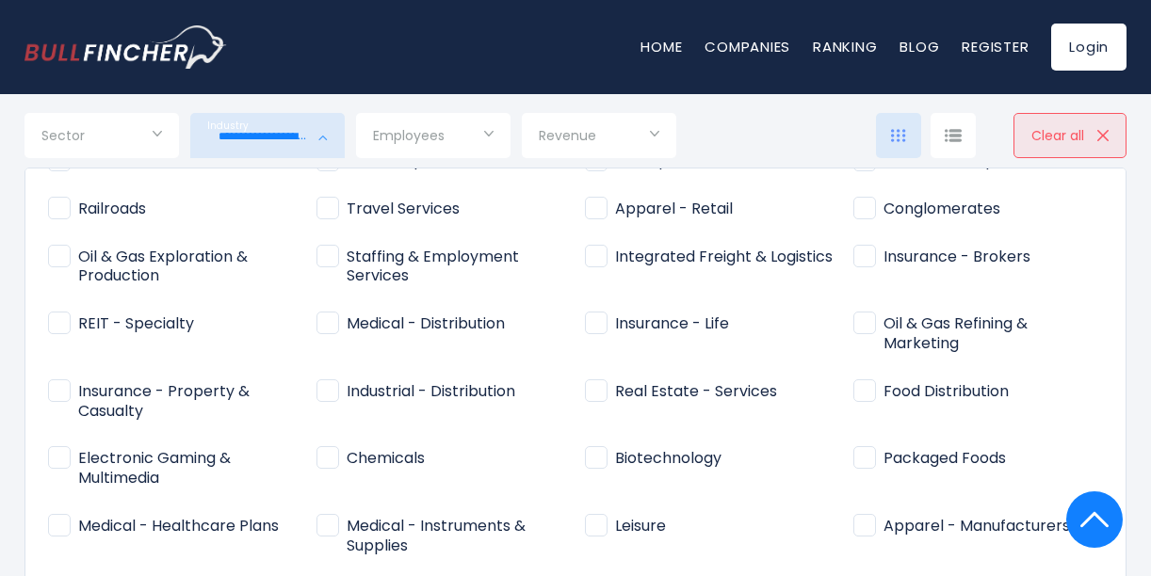
scroll to position [1319, 0]
click at [777, 123] on div at bounding box center [575, 288] width 1151 height 576
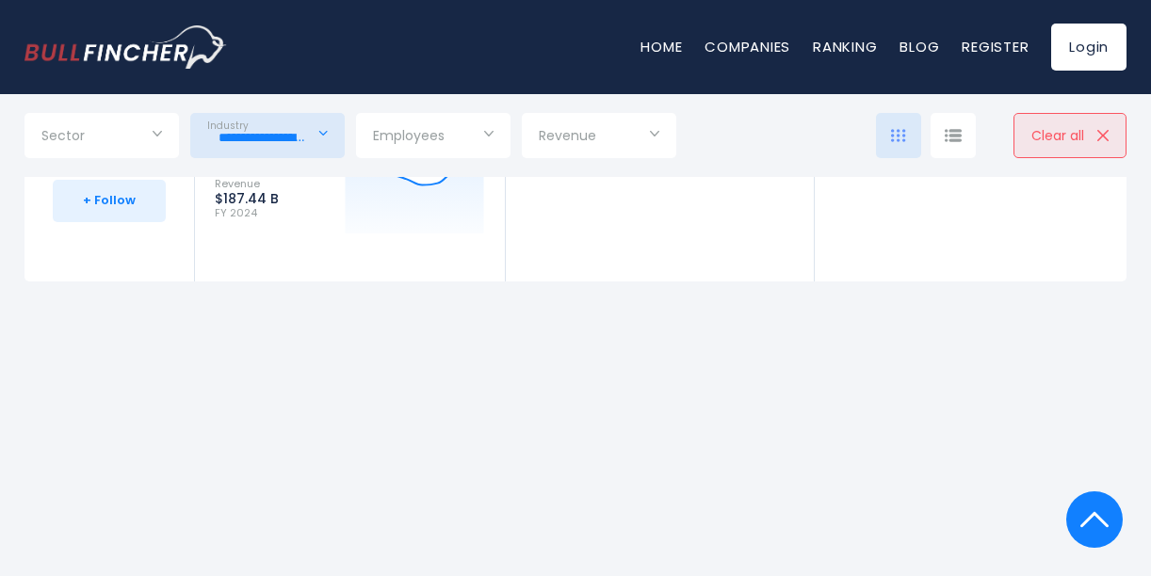
scroll to position [1130, 0]
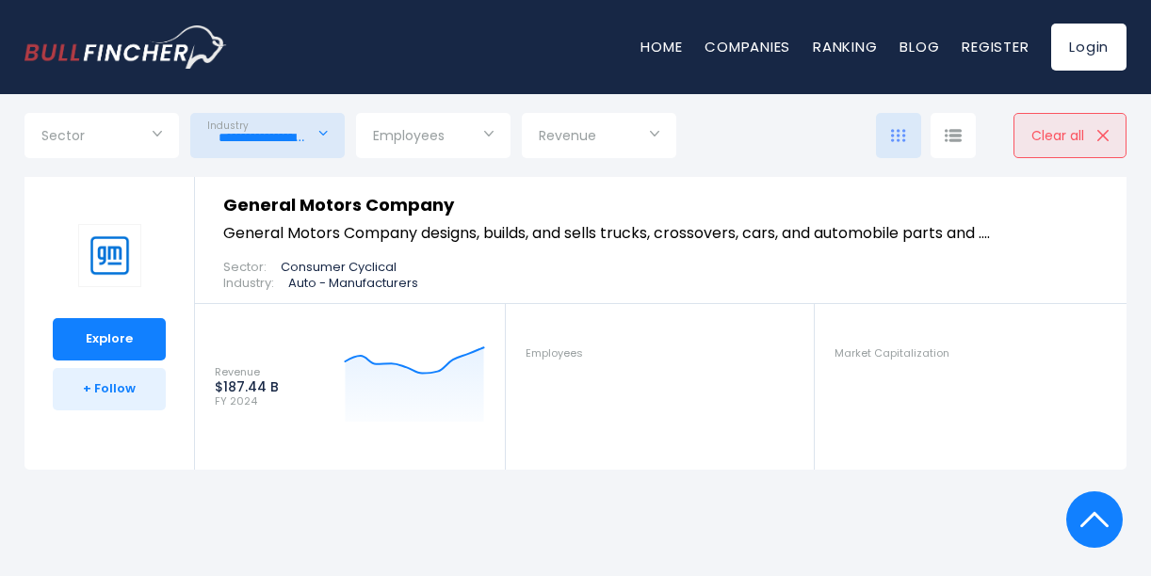
click at [116, 252] on img at bounding box center [109, 255] width 63 height 63
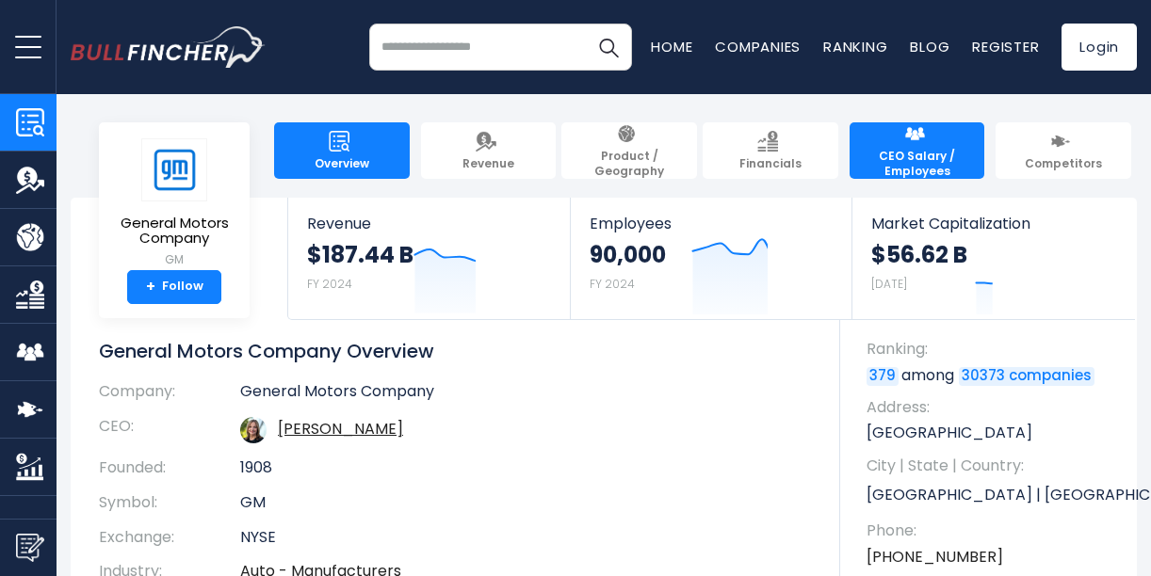
click at [914, 153] on span "CEO Salary / Employees" at bounding box center [917, 163] width 117 height 29
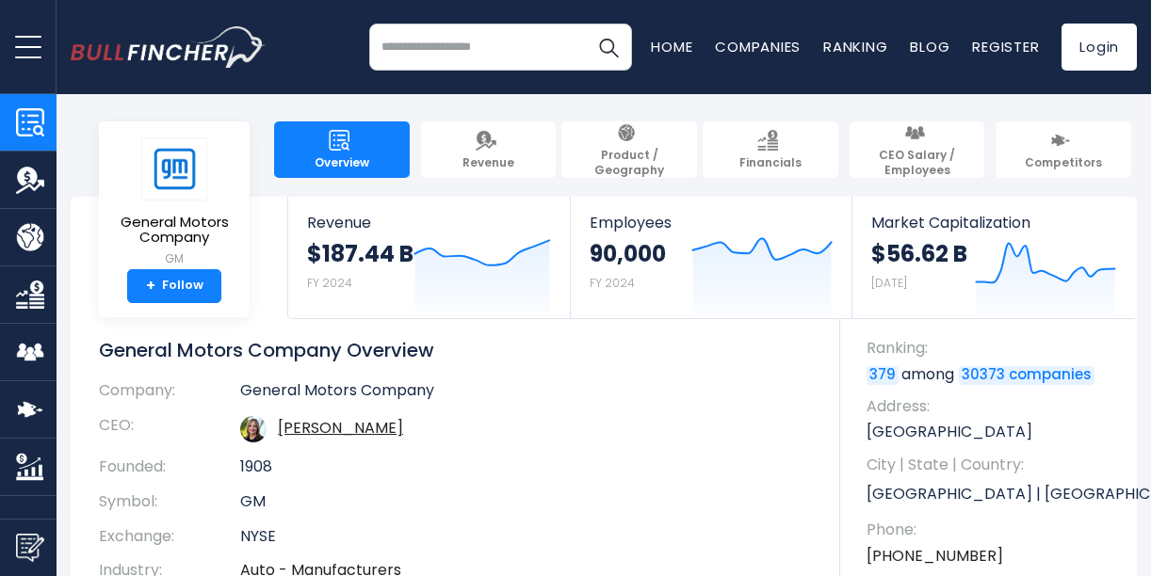
scroll to position [121, 0]
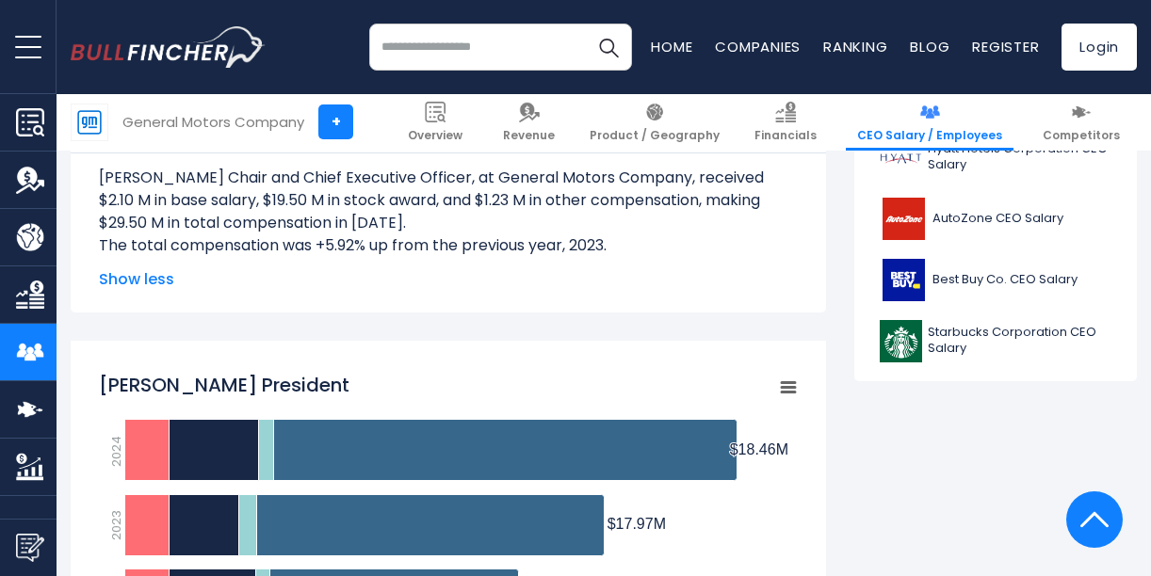
scroll to position [942, 0]
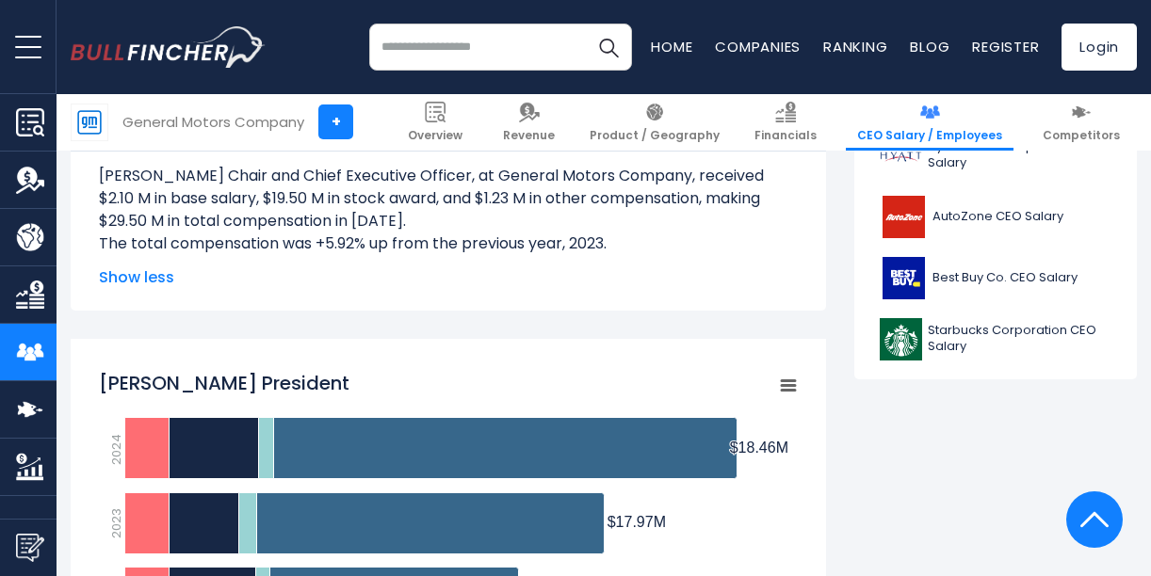
click at [154, 269] on span "Show less" at bounding box center [448, 278] width 699 height 23
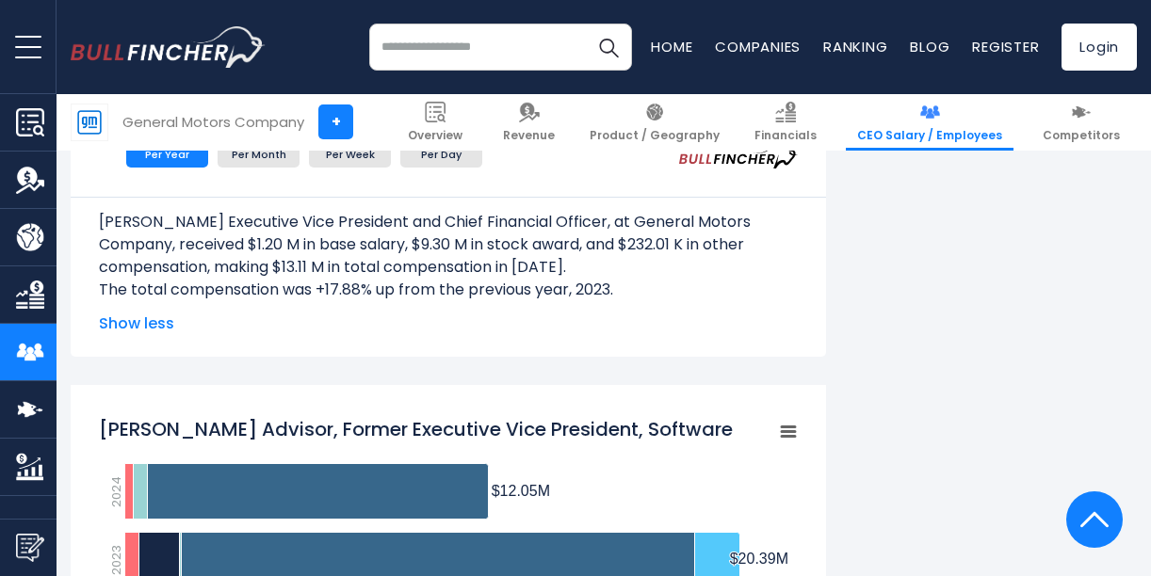
scroll to position [1884, 0]
